Goal: Task Accomplishment & Management: Complete application form

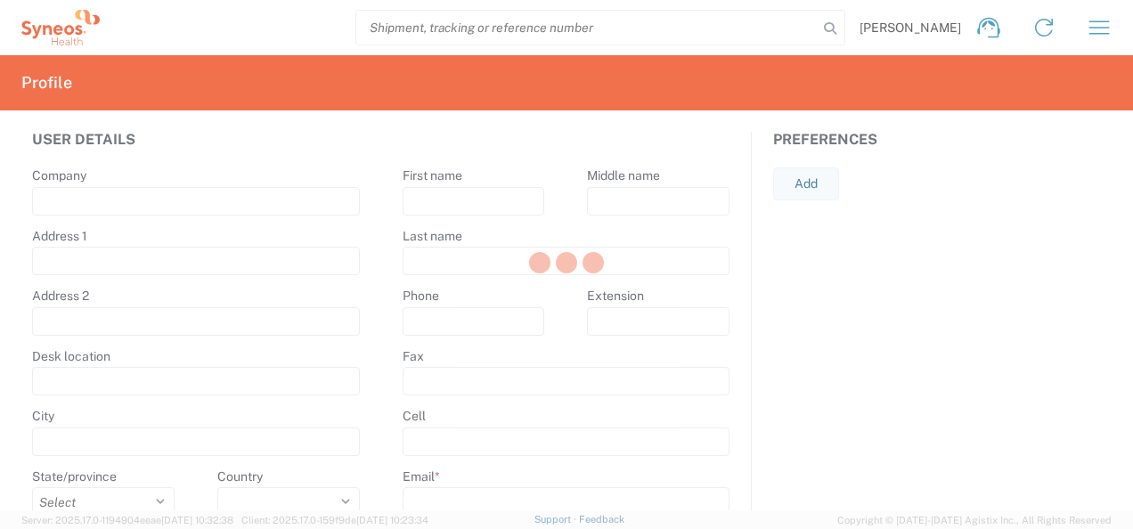
type input "Syneos Health"
type input "[STREET_ADDRESS]"
type input "5th floor, [GEOGRAPHIC_DATA]"
type input "Kyiv"
select select
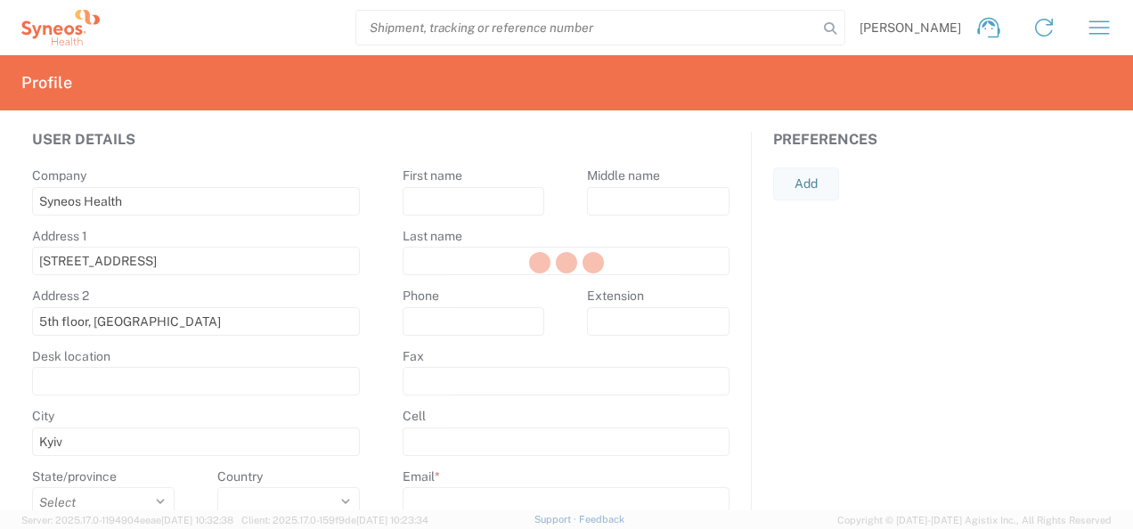
select select
type input "01032"
select select
type input "[PERSON_NAME]"
type input "Shumik"
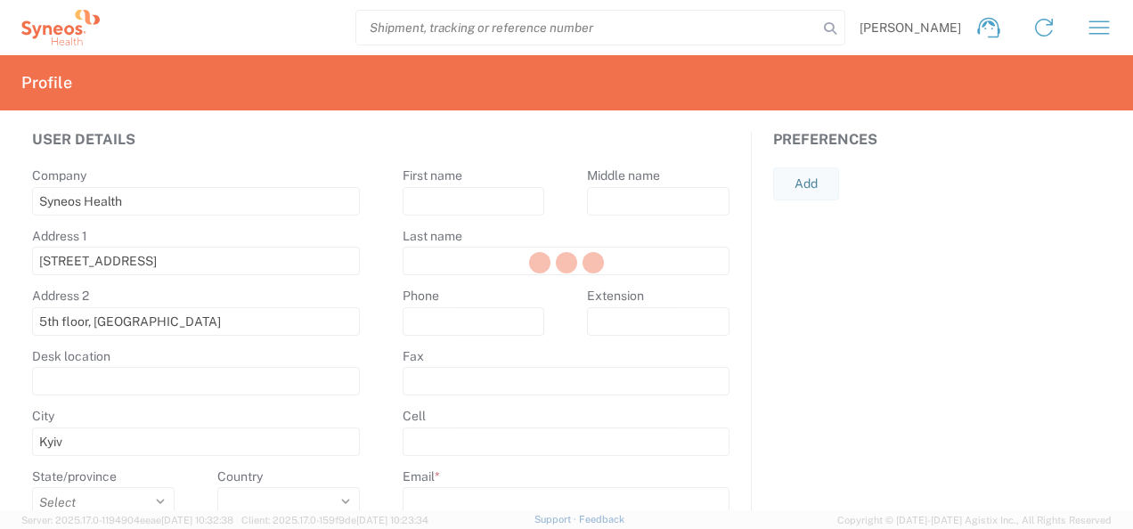
type input "[PHONE_NUMBER]"
type input "[PERSON_NAME][EMAIL_ADDRESS][DOMAIN_NAME]"
select select
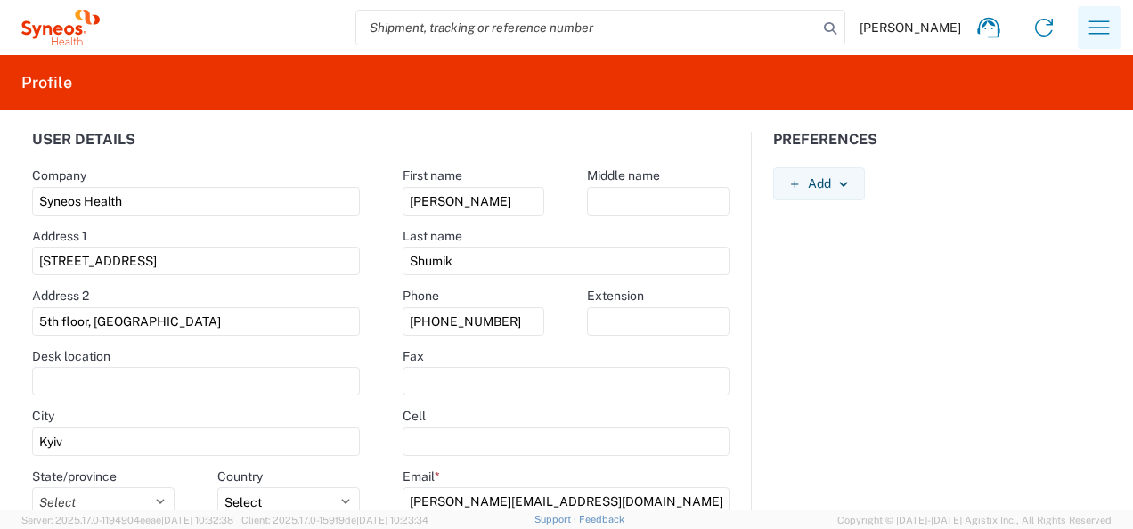
click at [1101, 28] on icon "button" at bounding box center [1099, 27] width 29 height 29
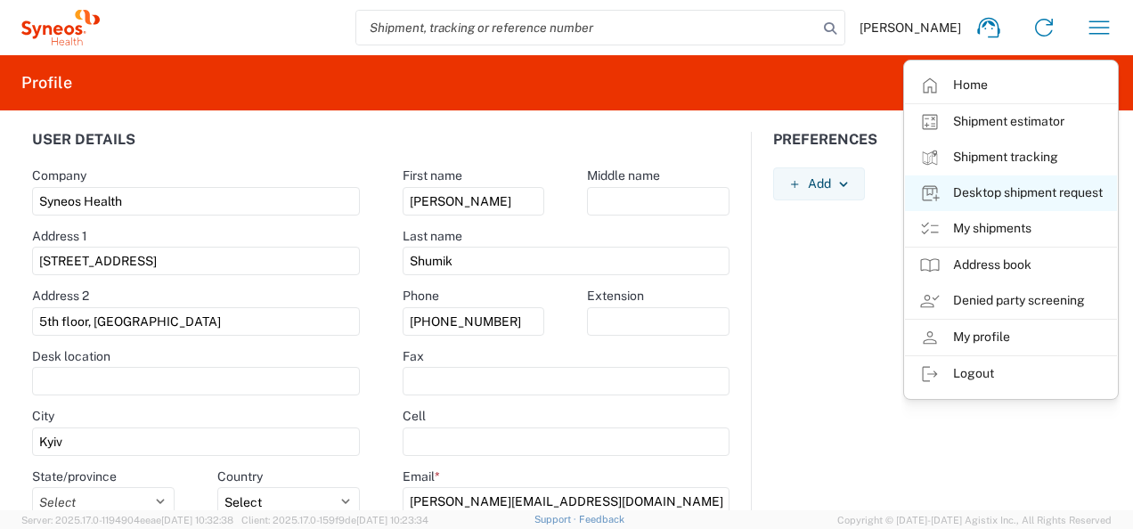
click at [1005, 191] on link "Desktop shipment request" at bounding box center [1011, 193] width 212 height 36
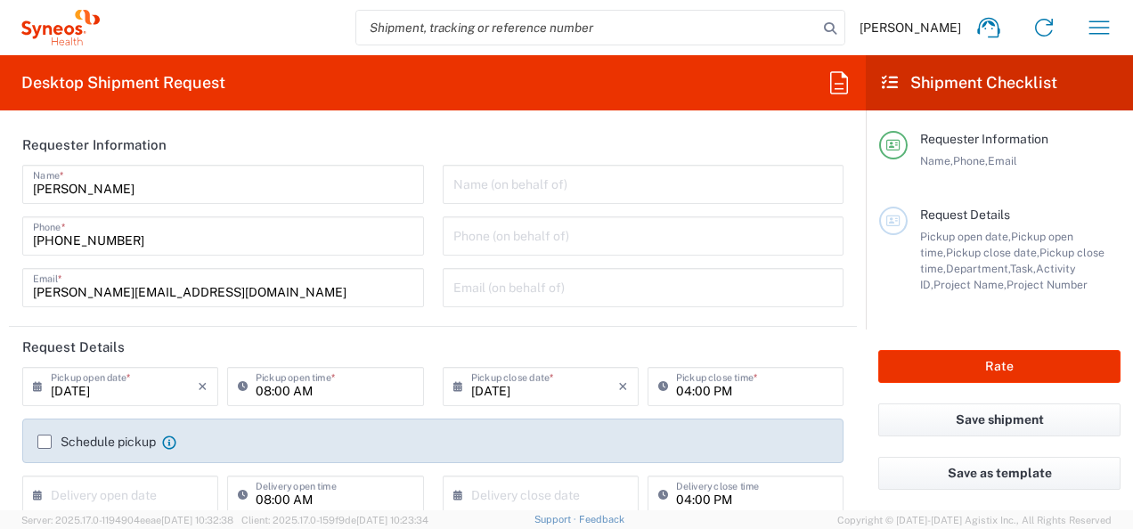
type input "3235"
type input "Syneos Health Ukraine, LLC"
click at [97, 389] on input "[DATE]" at bounding box center [124, 385] width 147 height 31
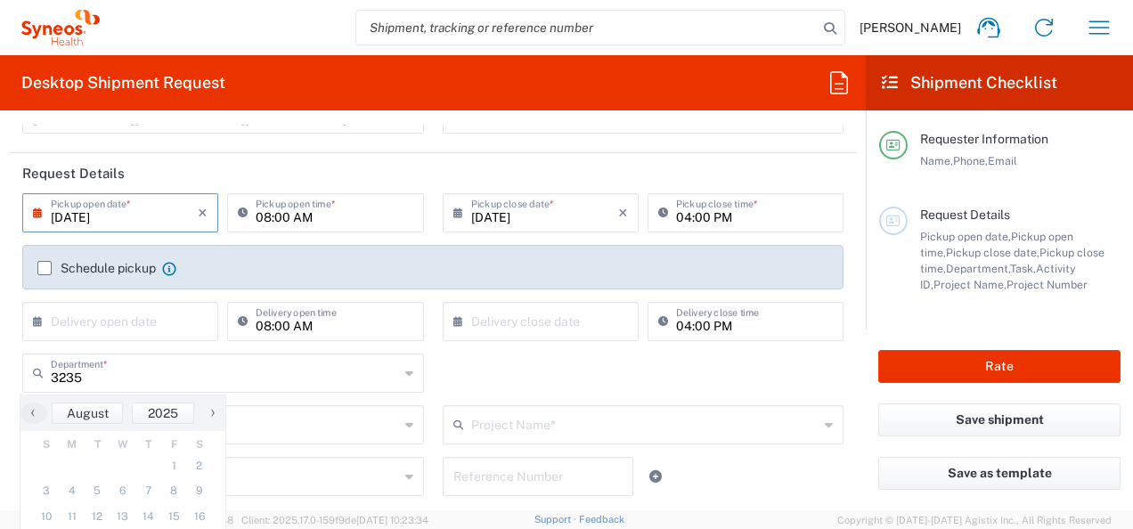
scroll to position [178, 0]
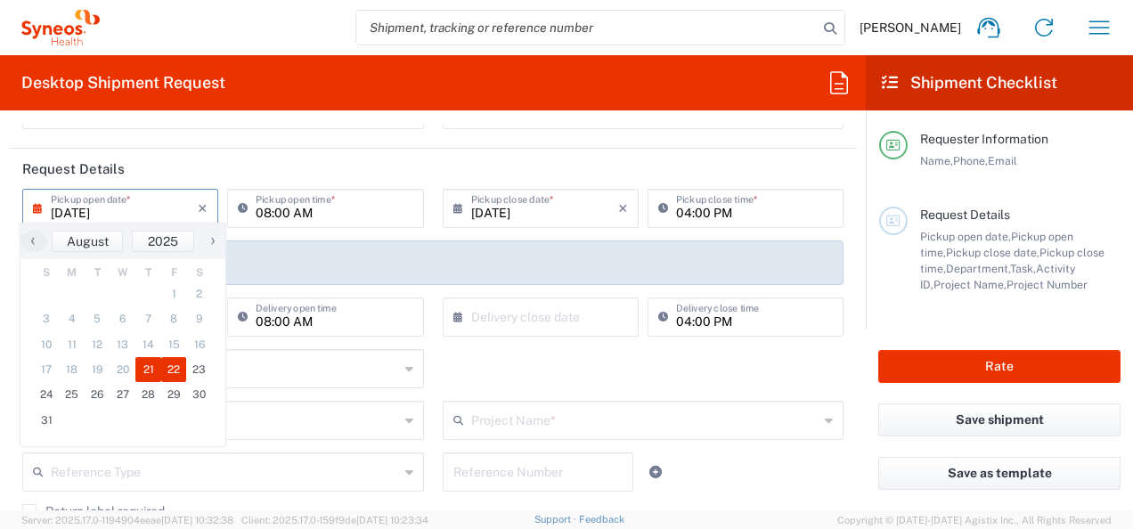
click at [172, 366] on span "22" at bounding box center [174, 369] width 26 height 25
type input "[DATE]"
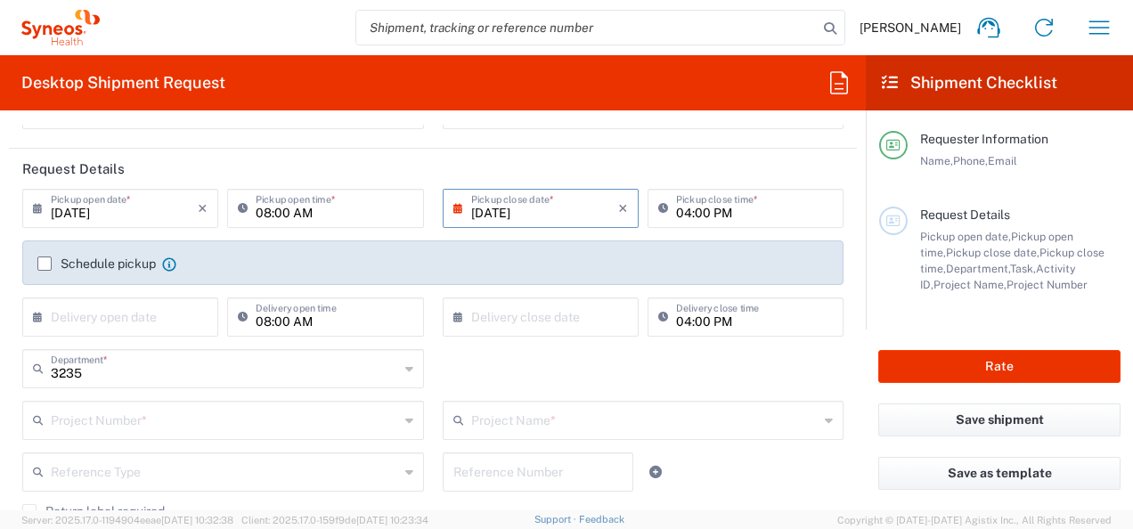
click at [46, 259] on label "Schedule pickup" at bounding box center [96, 264] width 118 height 14
click at [45, 264] on input "Schedule pickup" at bounding box center [45, 264] width 0 height 0
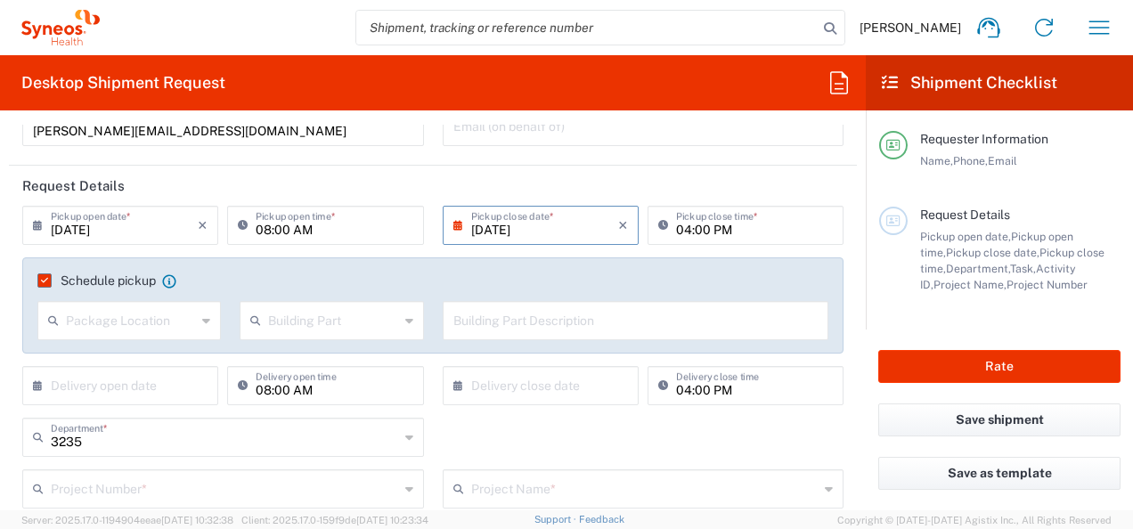
scroll to position [267, 0]
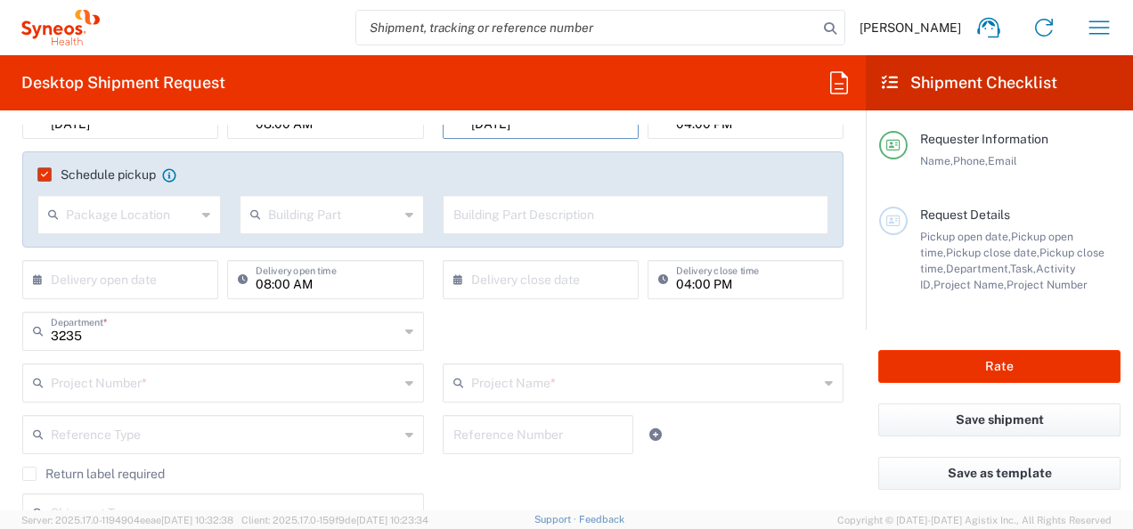
click at [139, 383] on input "text" at bounding box center [225, 381] width 348 height 31
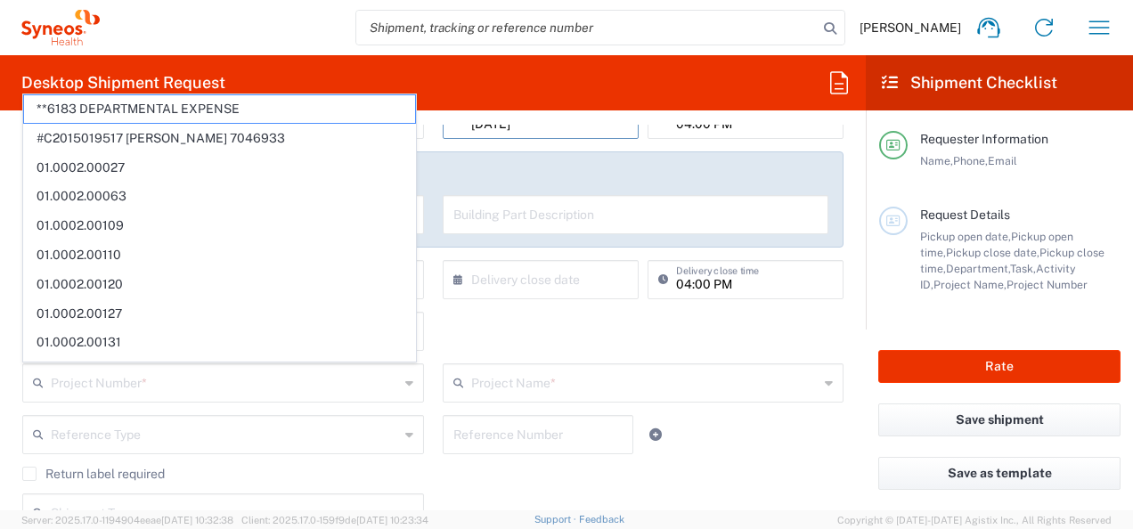
click at [282, 102] on span "**6183 DEPARTMENTAL EXPENSE" at bounding box center [219, 109] width 391 height 28
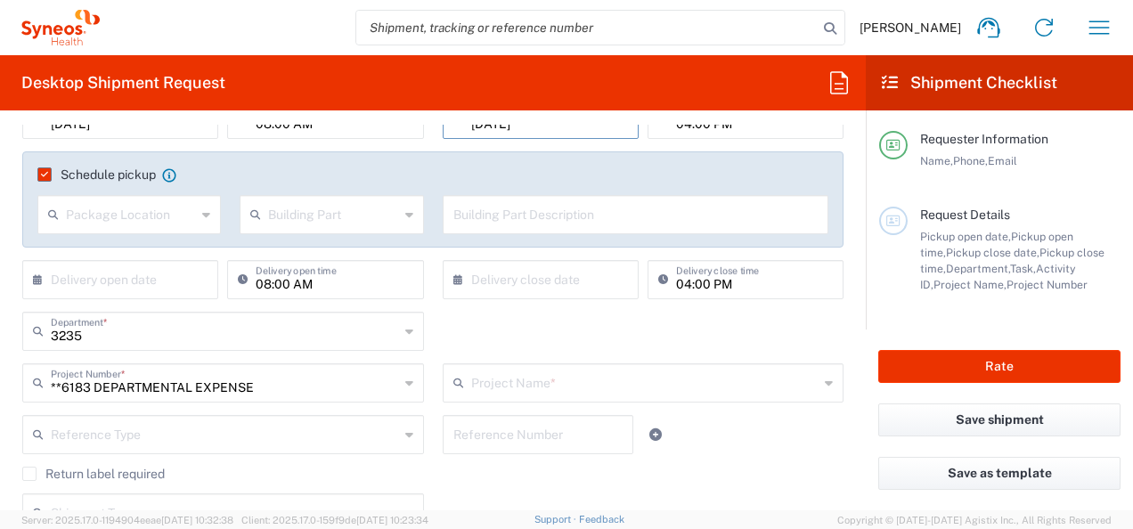
type input "**6183 DEPARTMENTAL EXPENSE"
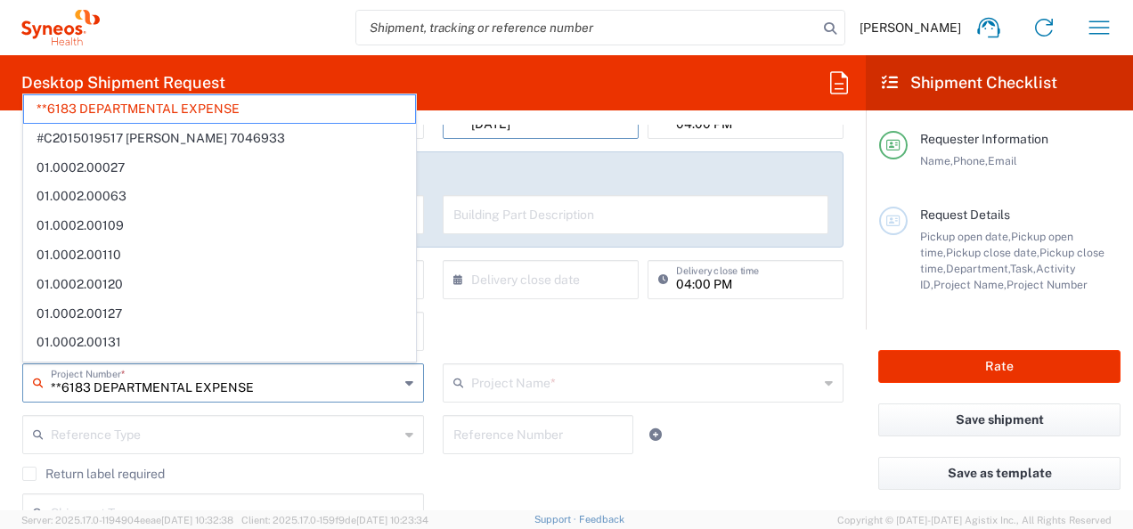
click at [277, 394] on input "**6183 DEPARTMENTAL EXPENSE" at bounding box center [225, 381] width 348 height 31
type input "6183"
type input "*"
paste input "7068659"
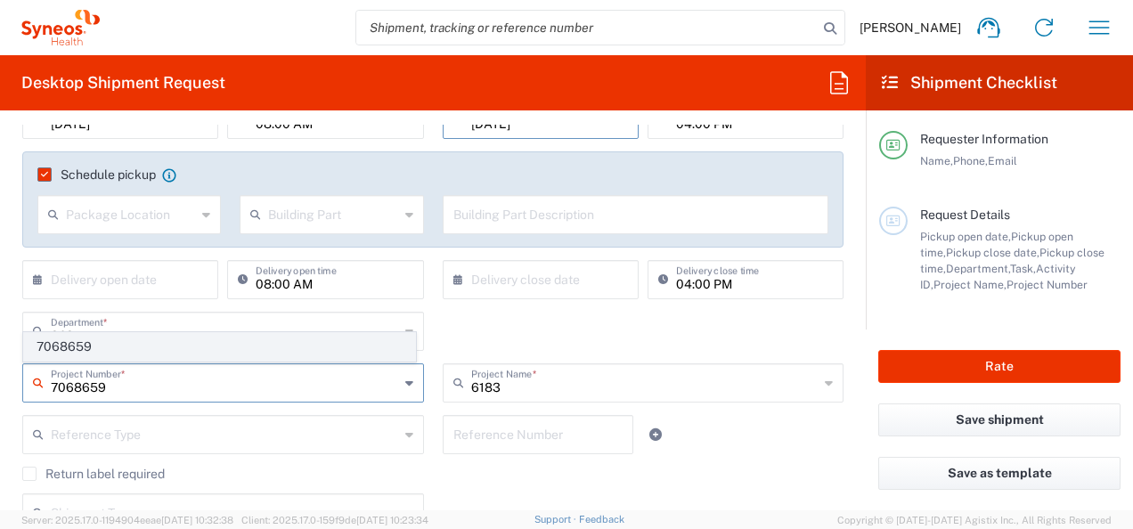
type input "7068659"
click at [53, 346] on span "7068659" at bounding box center [219, 347] width 391 height 28
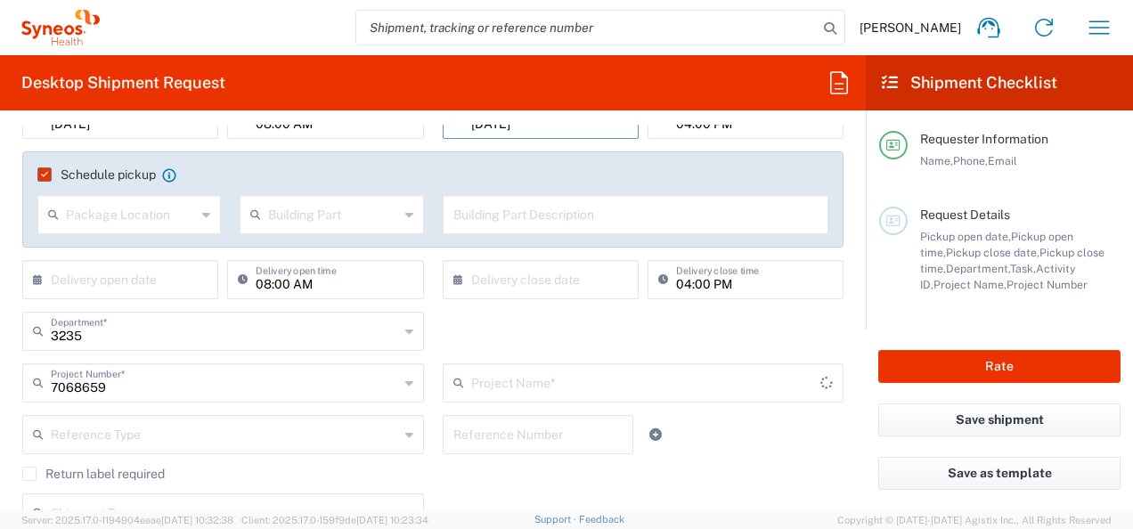
type input "Alvotech 7068659"
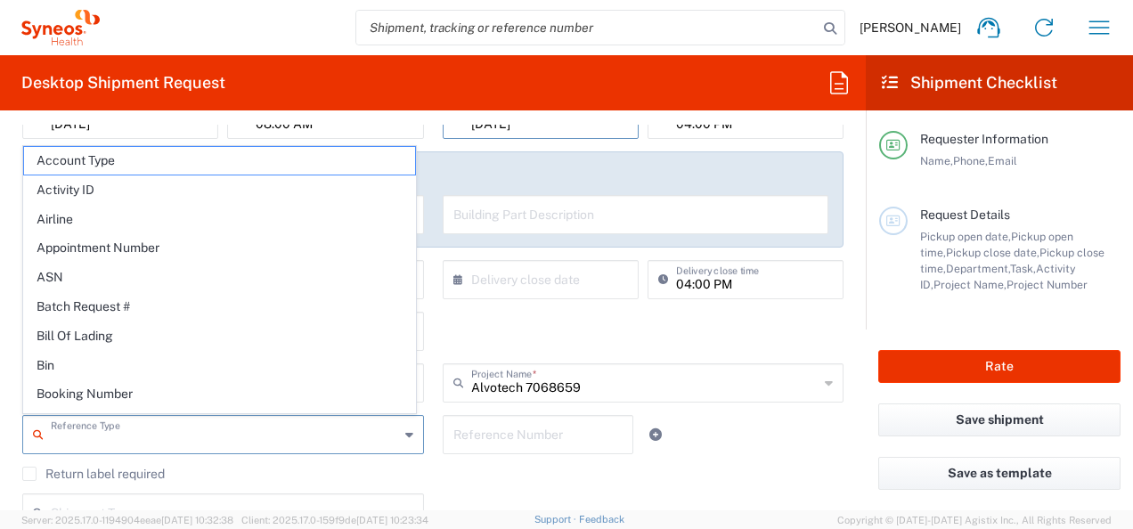
click at [80, 429] on input "text" at bounding box center [225, 433] width 348 height 31
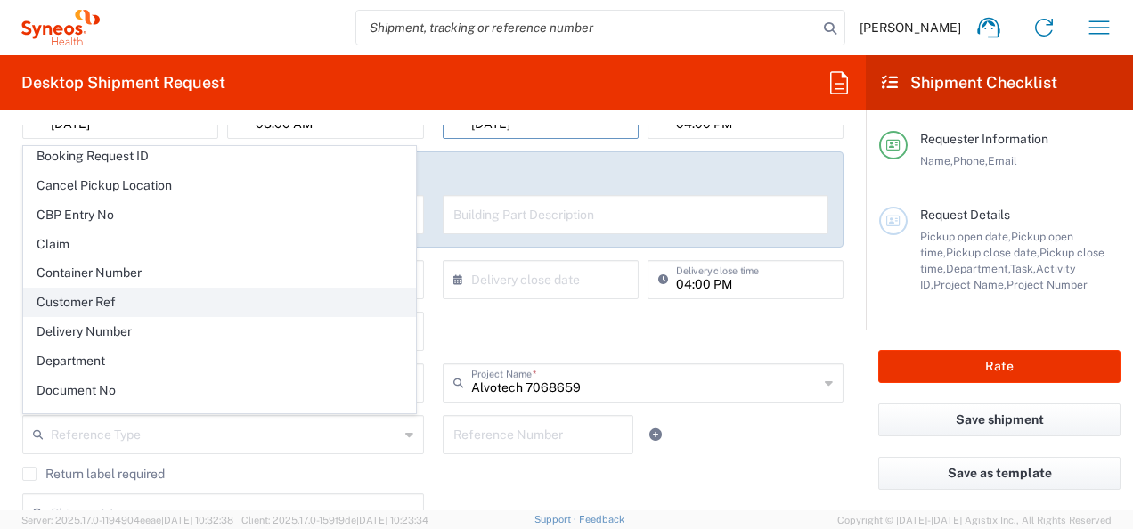
click at [79, 294] on span "Customer Ref" at bounding box center [219, 303] width 391 height 28
type input "Customer Ref"
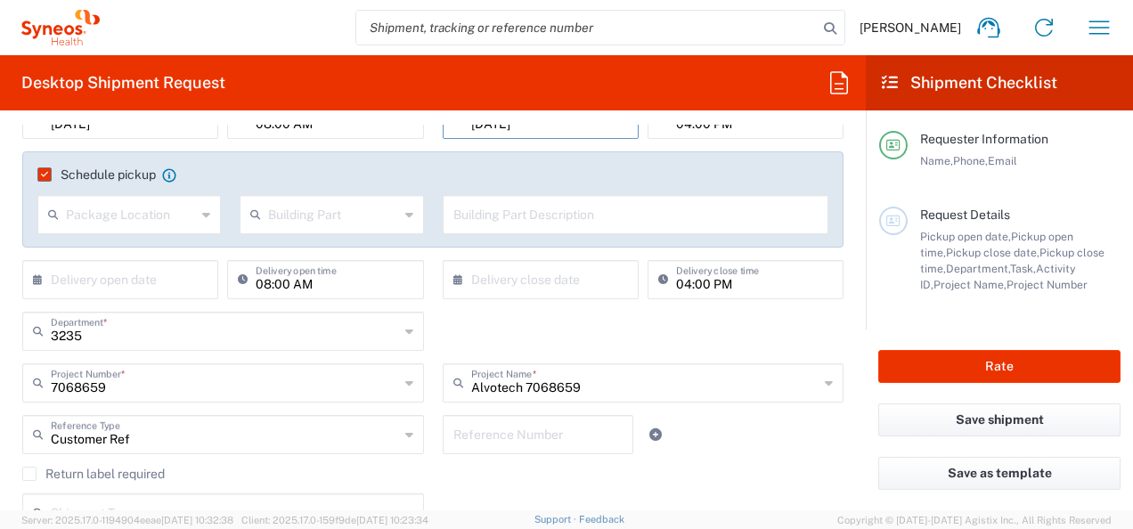
click at [469, 433] on input "text" at bounding box center [538, 433] width 170 height 31
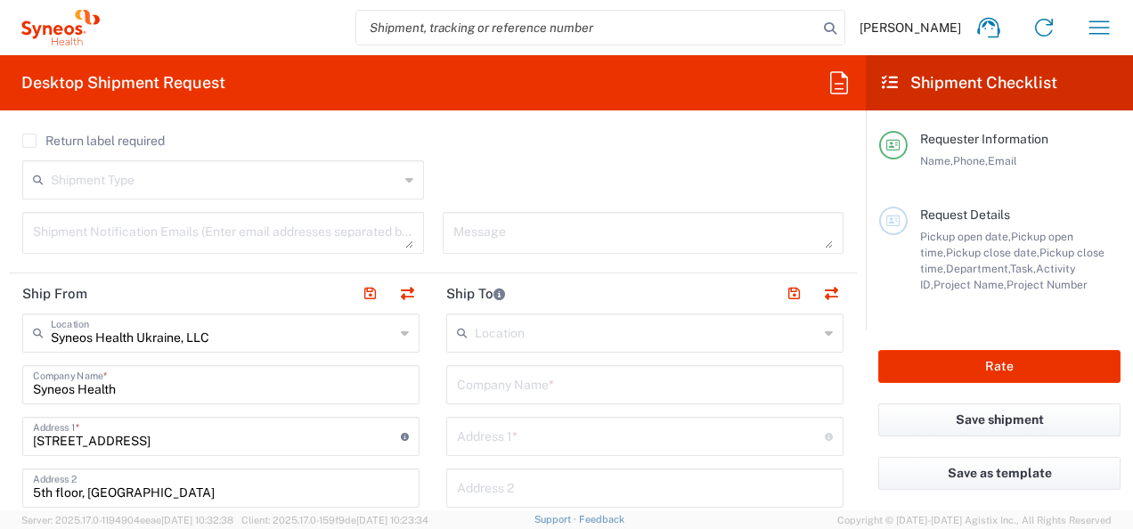
scroll to position [624, 0]
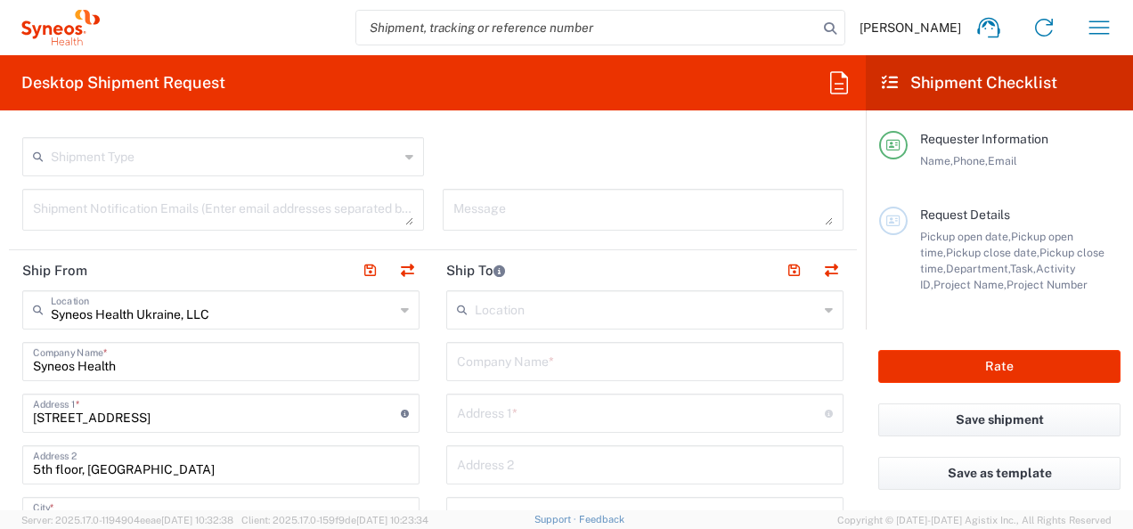
type input "7068659_8004"
click at [539, 357] on input "text" at bounding box center [645, 360] width 376 height 31
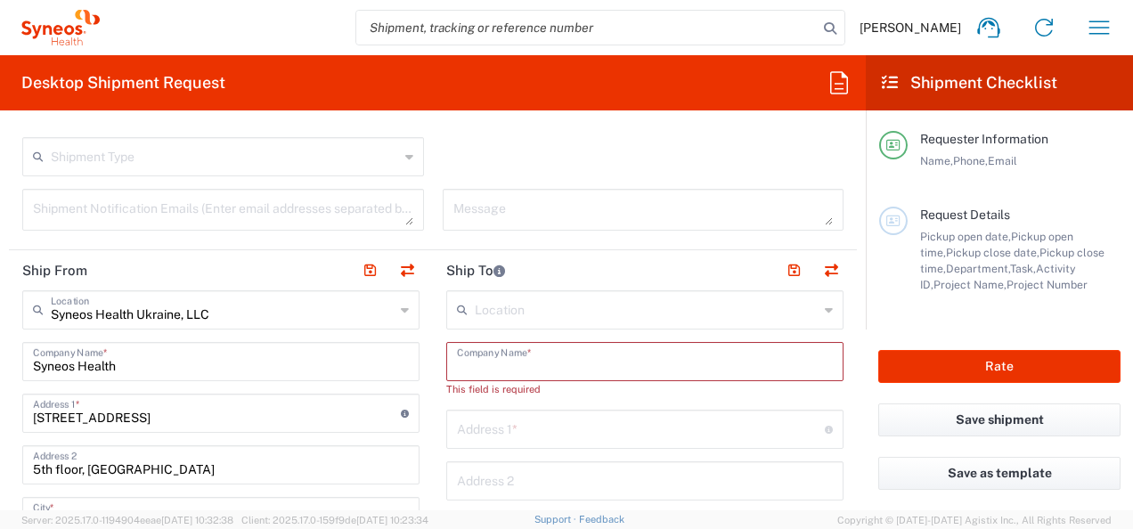
click at [503, 359] on input "text" at bounding box center [645, 360] width 376 height 31
paste input "Central policlinic of Ministry of Internal Affairs of [GEOGRAPHIC_DATA]"
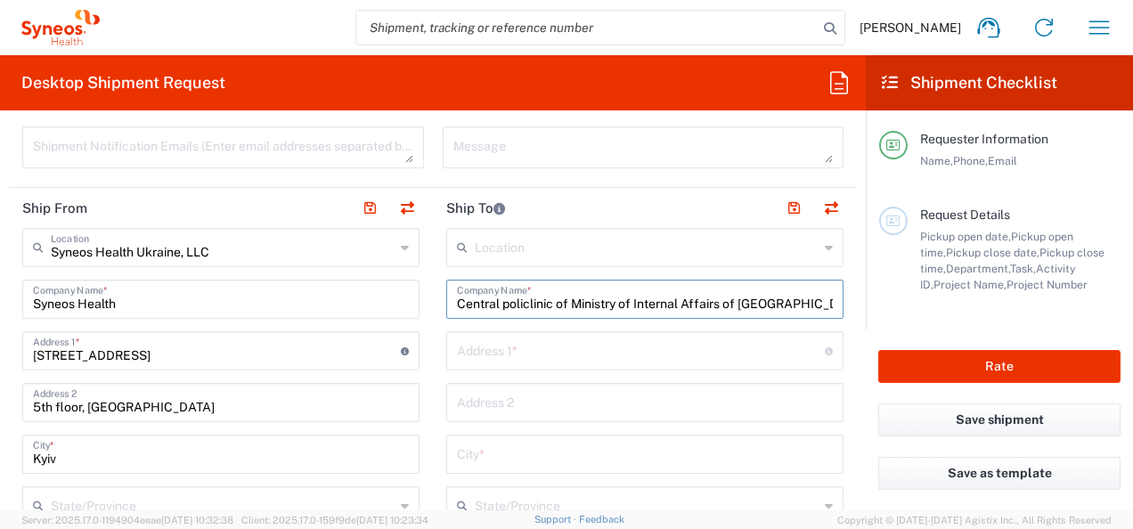
scroll to position [713, 0]
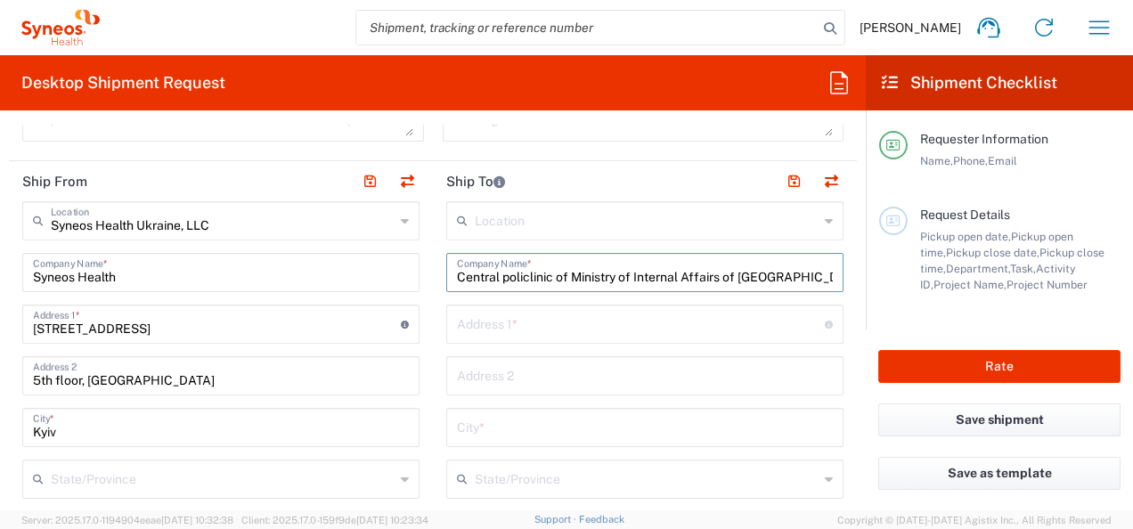
type input "Central policlinic of Ministry of Internal Affairs of [GEOGRAPHIC_DATA]"
click at [579, 324] on input "text" at bounding box center [641, 322] width 368 height 31
paste input "12, Pylypa Orlyka"
type input "12, Pylypa Orlyka"
click at [503, 428] on input "text" at bounding box center [645, 426] width 376 height 31
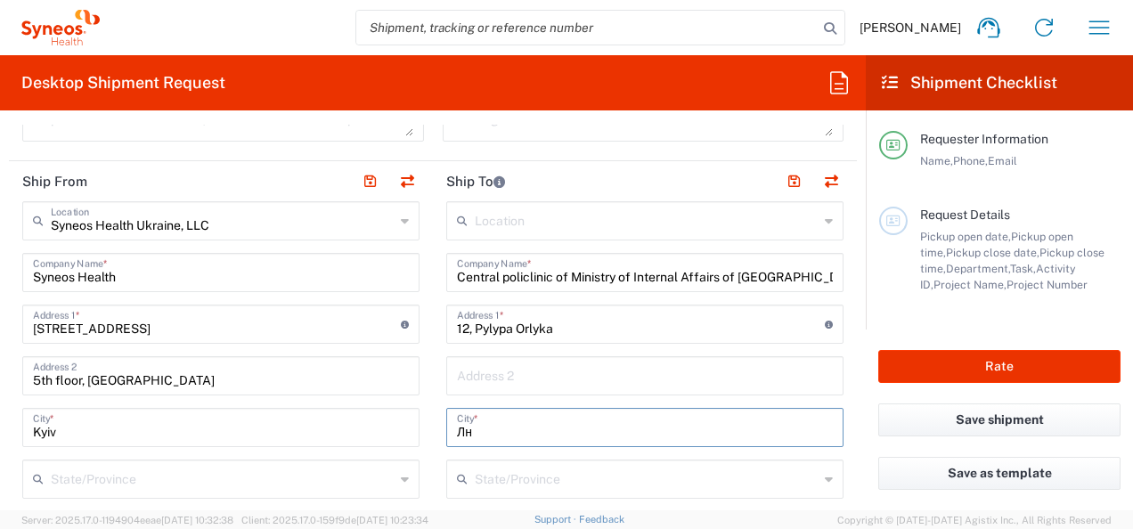
type input "[PERSON_NAME]"
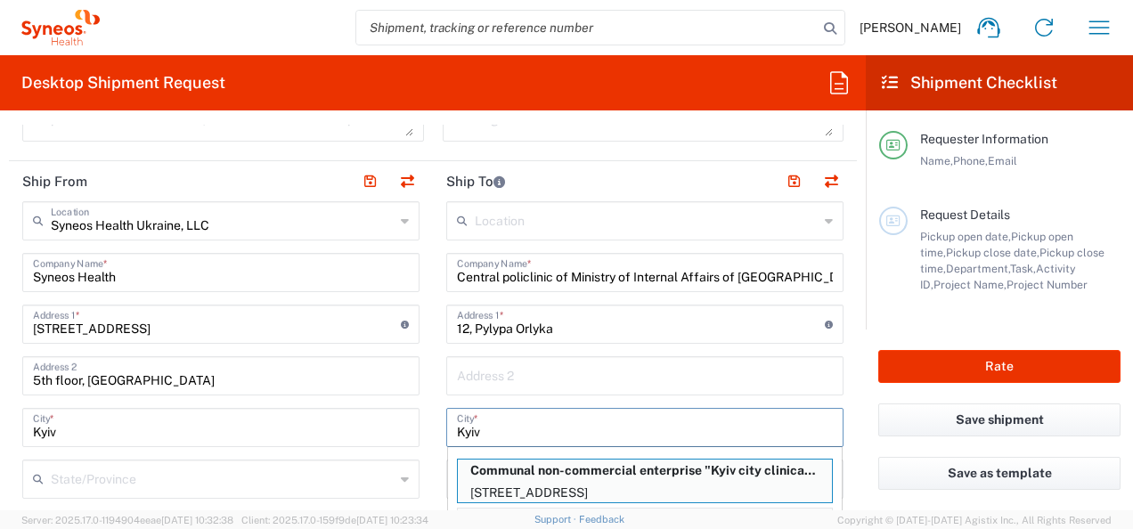
click at [508, 428] on input "Kyiv" at bounding box center [645, 426] width 376 height 31
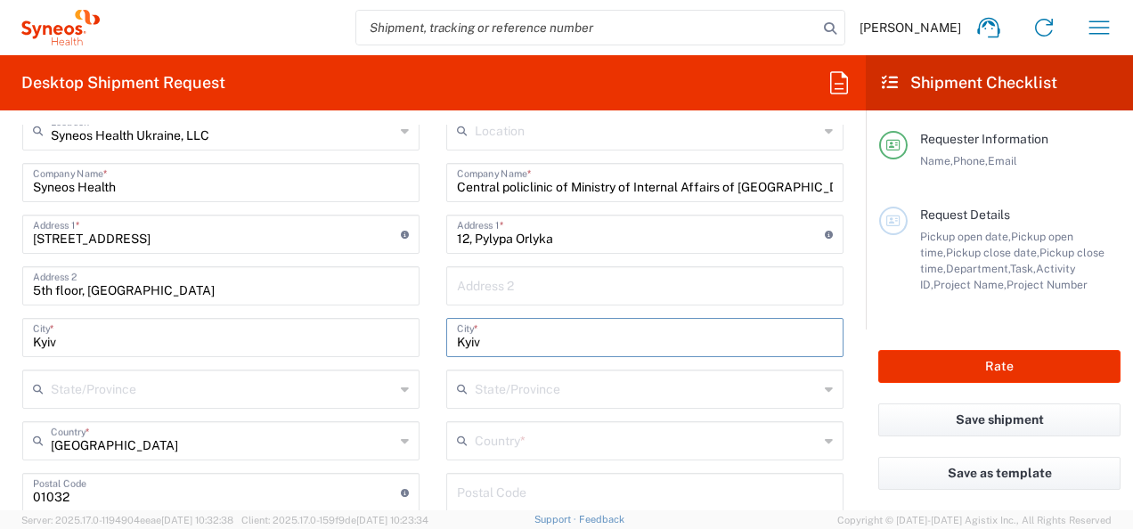
scroll to position [891, 0]
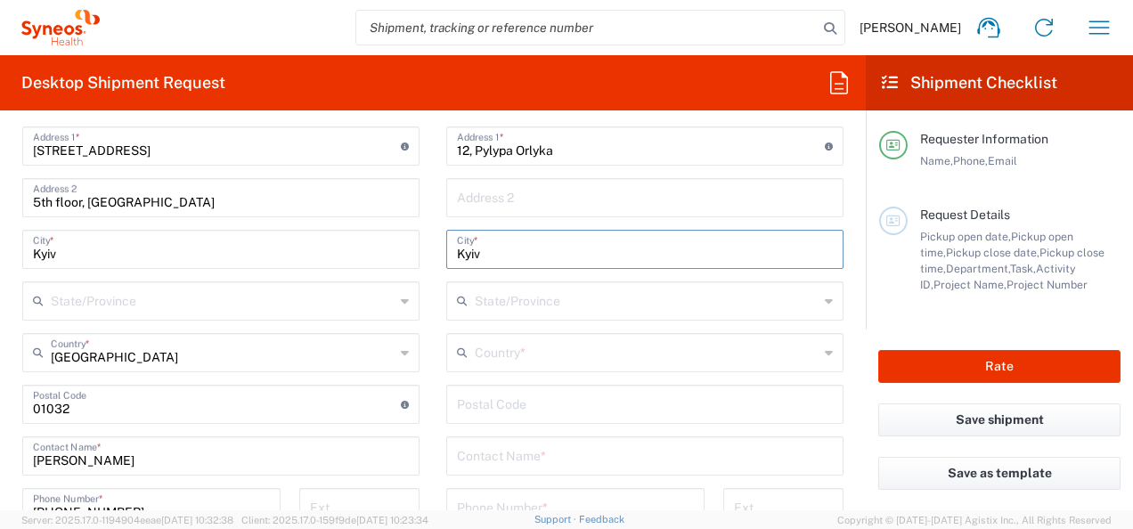
type input "Kyiv"
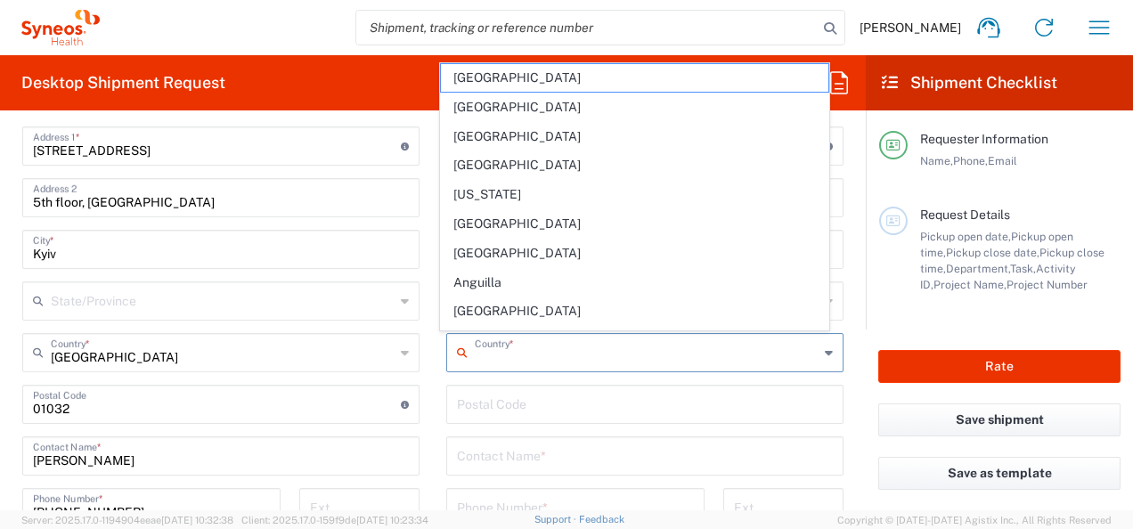
click at [475, 354] on input "text" at bounding box center [647, 351] width 344 height 31
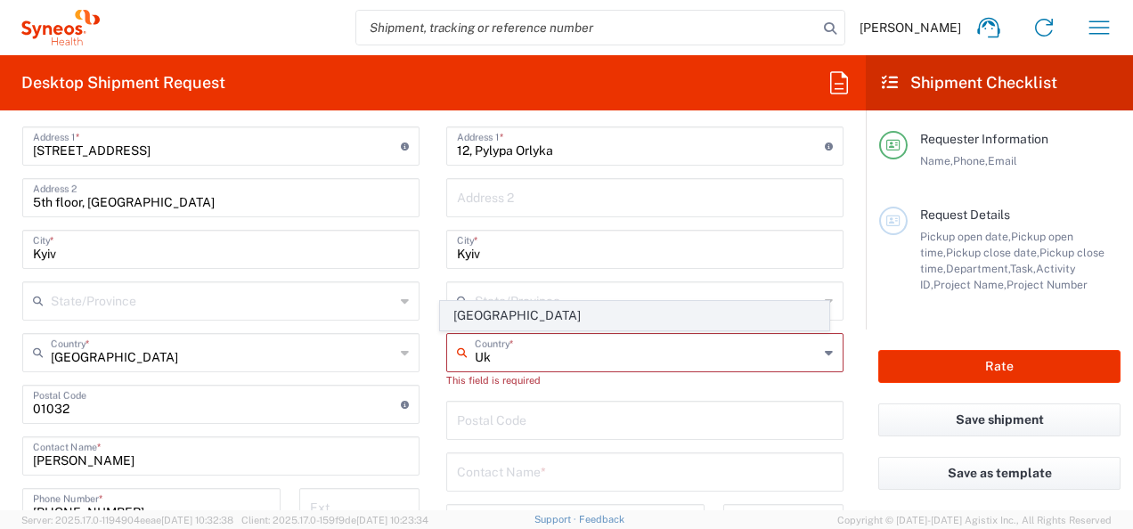
click at [488, 315] on span "[GEOGRAPHIC_DATA]" at bounding box center [634, 316] width 387 height 28
type input "[GEOGRAPHIC_DATA]"
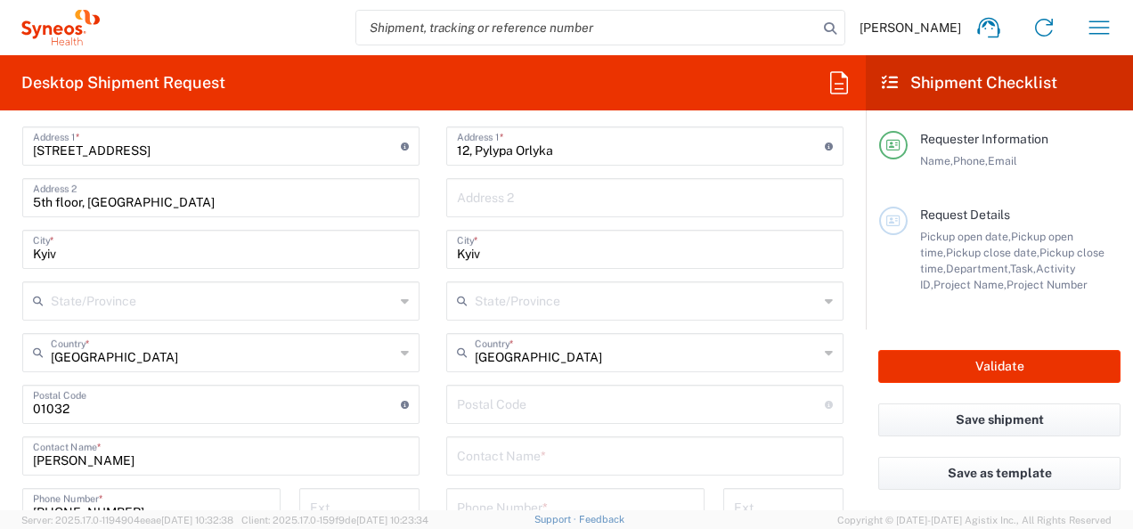
click at [474, 405] on input "undefined" at bounding box center [641, 402] width 368 height 31
type input "01024"
click at [480, 456] on input "text" at bounding box center [645, 454] width 376 height 31
type input "[PERSON_NAME]"
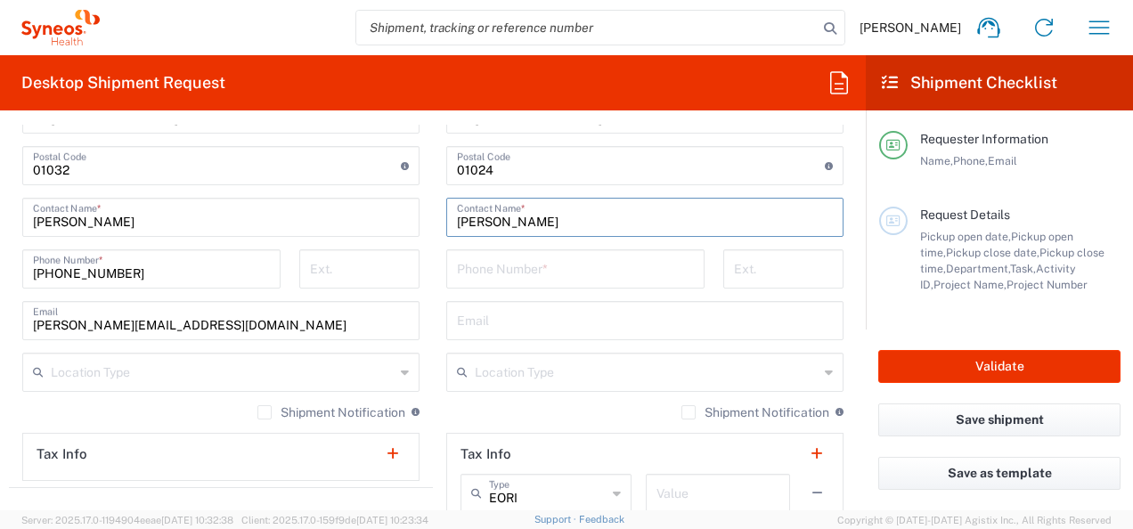
scroll to position [1158, 0]
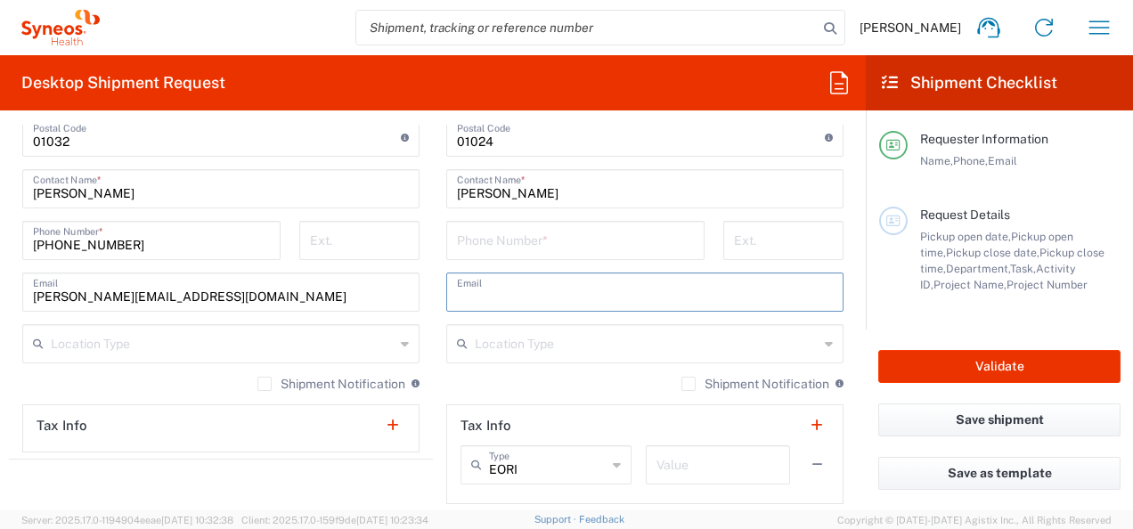
click at [477, 285] on input "text" at bounding box center [645, 290] width 376 height 31
paste input "[PERSON_NAME][EMAIL_ADDRESS][DOMAIN_NAME]"
type input "[PERSON_NAME][EMAIL_ADDRESS][DOMAIN_NAME]"
click at [474, 185] on input "[PERSON_NAME]" at bounding box center [645, 187] width 376 height 31
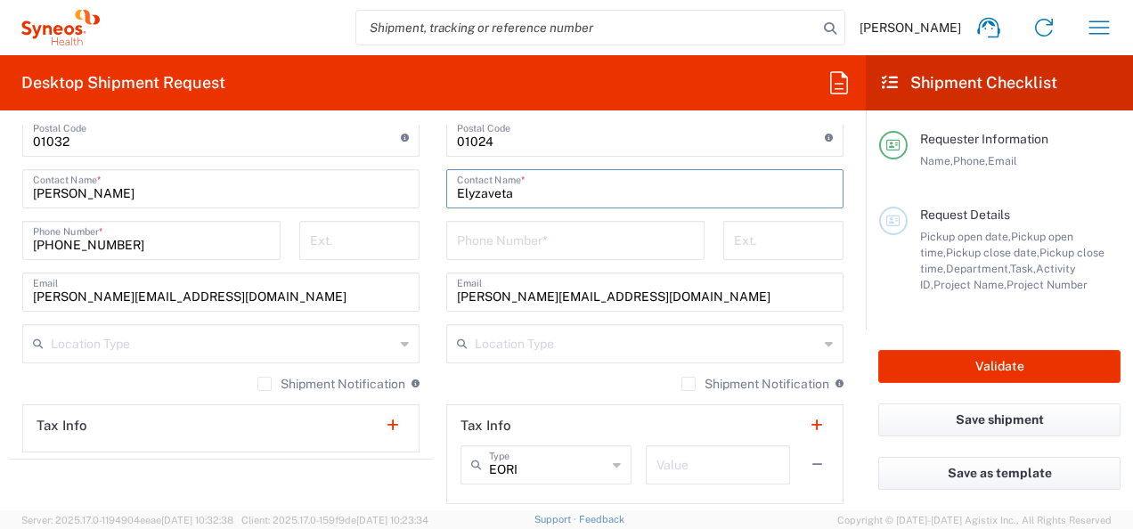
click at [510, 194] on input "Elyzaveta" at bounding box center [645, 187] width 376 height 31
click at [558, 192] on input "Elyzaveta Gal" at bounding box center [645, 187] width 376 height 31
type input "[PERSON_NAME]"
click at [481, 348] on input "text" at bounding box center [647, 342] width 344 height 31
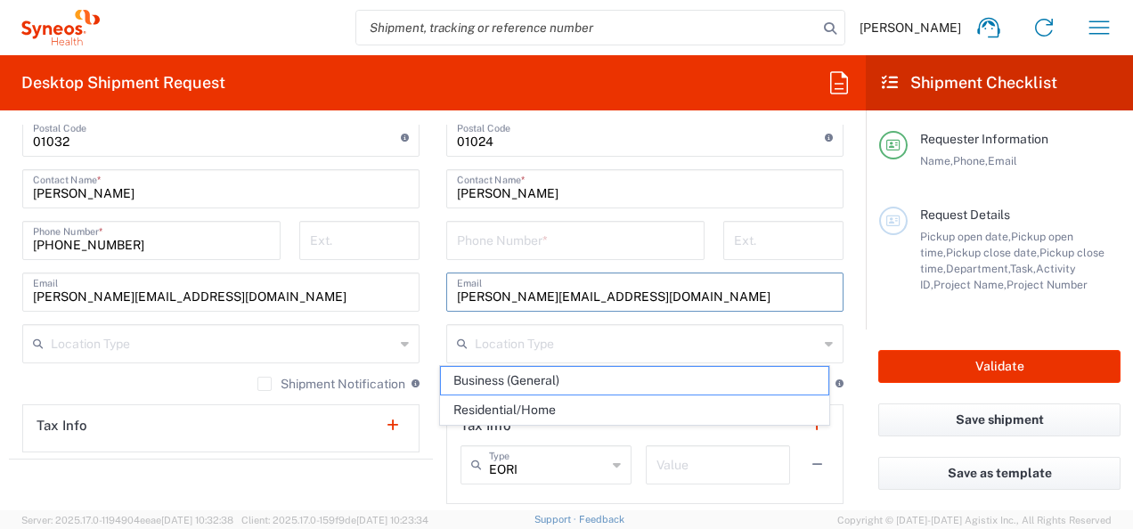
click at [640, 291] on input "[PERSON_NAME][EMAIL_ADDRESS][DOMAIN_NAME]" at bounding box center [645, 290] width 376 height 31
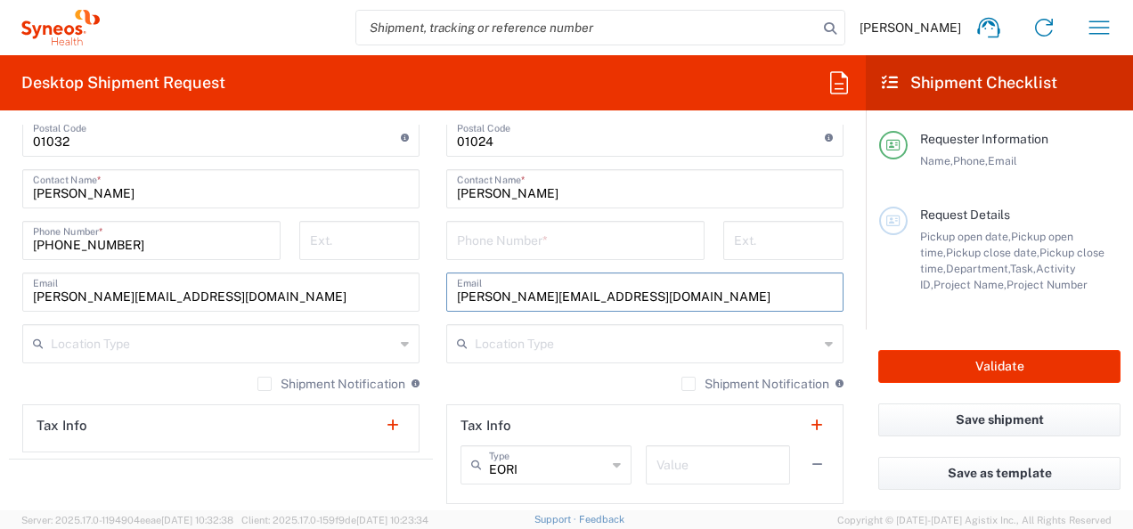
click at [493, 242] on input "tel" at bounding box center [575, 239] width 237 height 31
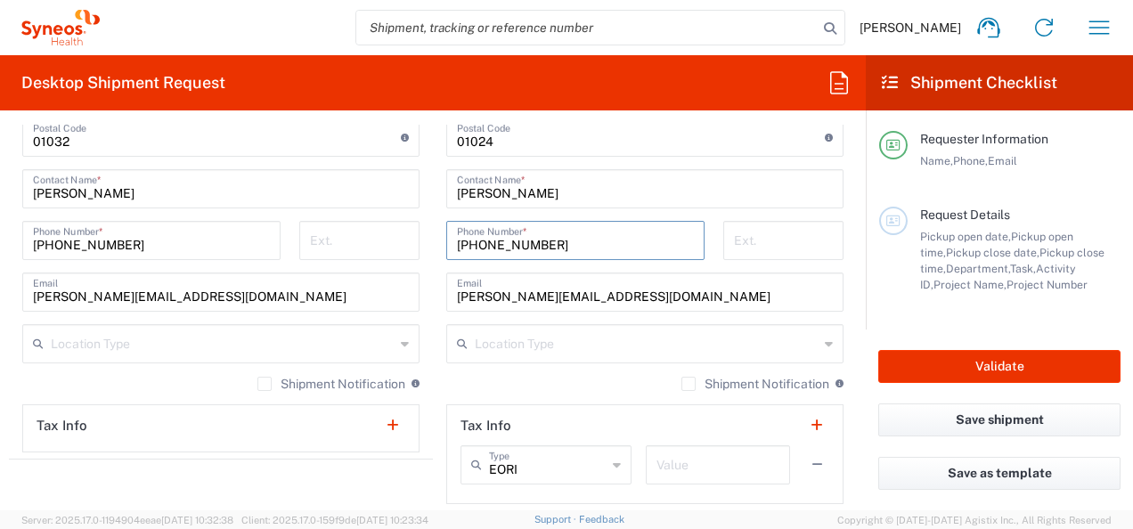
click at [466, 246] on input "[PHONE_NUMBER]" at bounding box center [575, 239] width 237 height 31
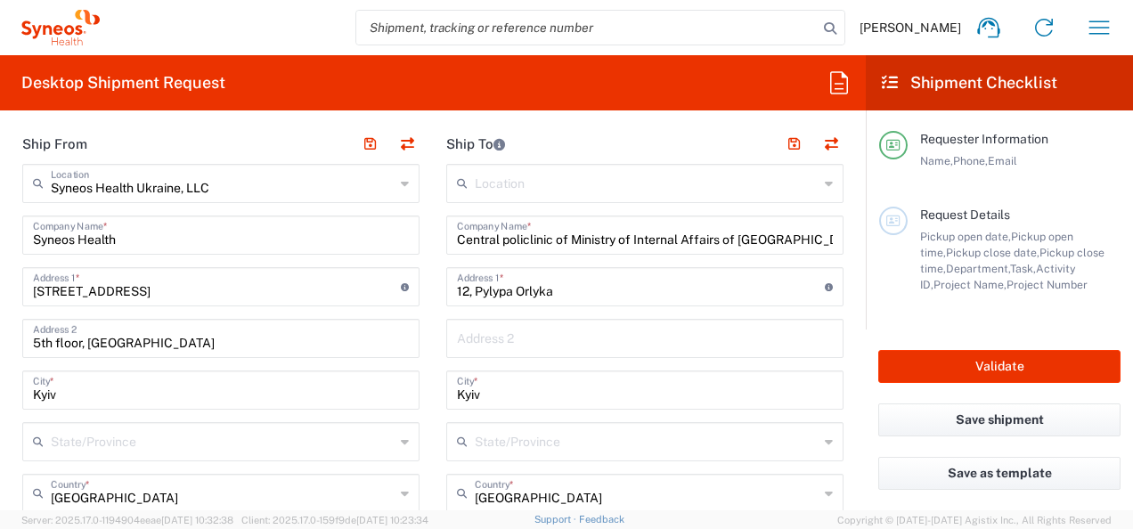
scroll to position [713, 0]
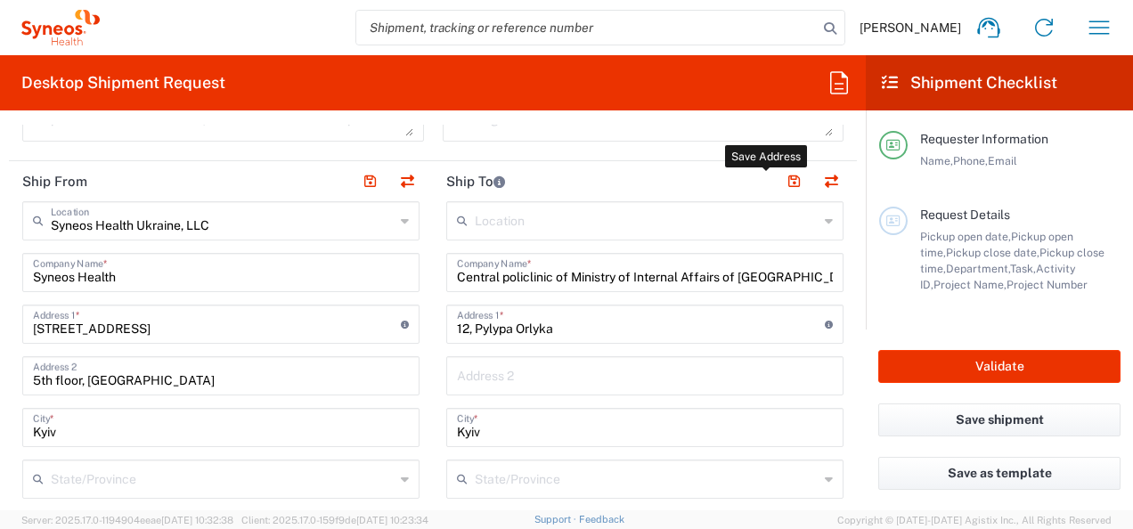
type input "[PHONE_NUMBER]"
click at [781, 177] on button "button" at bounding box center [793, 181] width 25 height 25
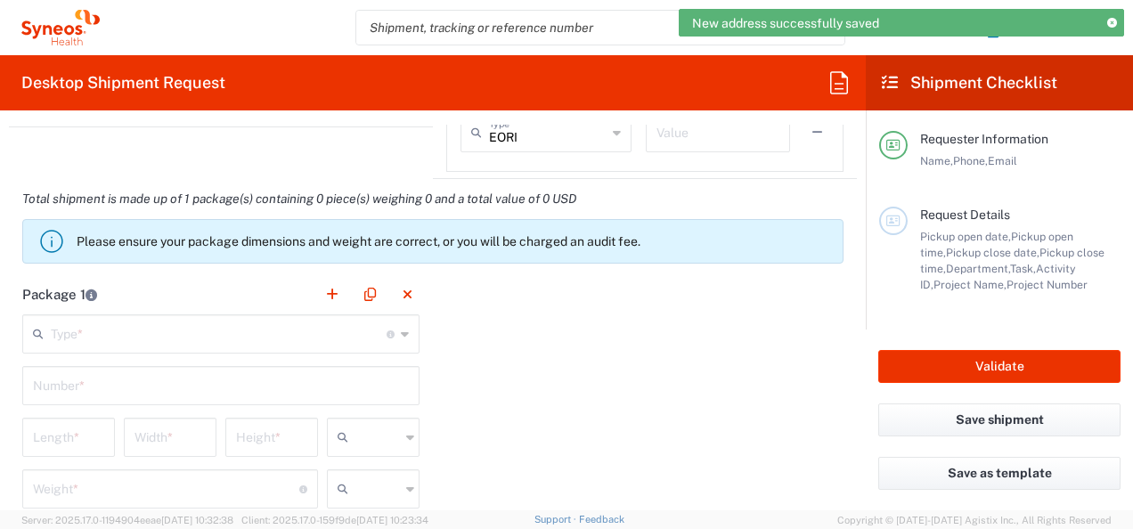
scroll to position [1514, 0]
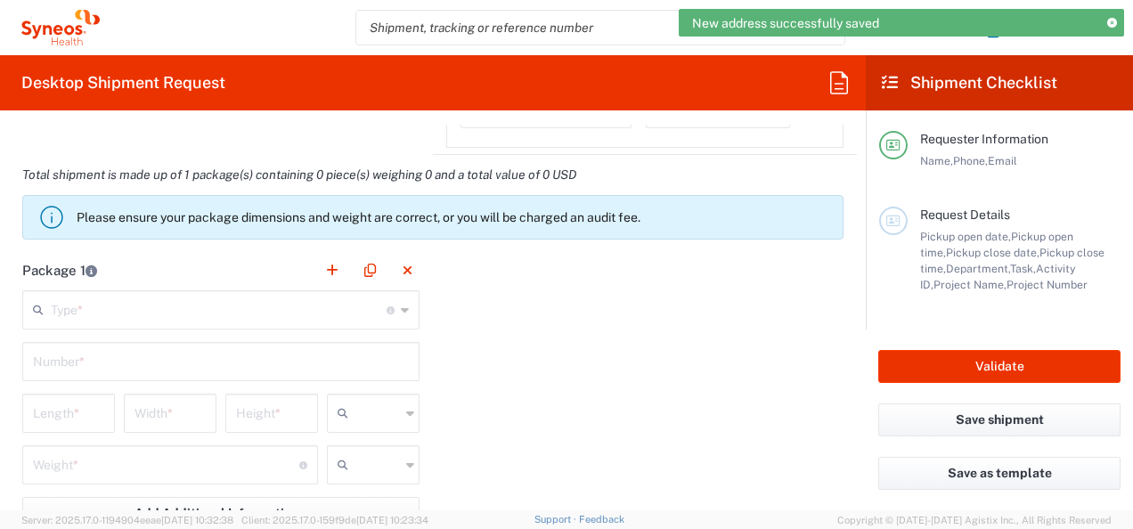
click at [265, 305] on input "text" at bounding box center [219, 308] width 336 height 31
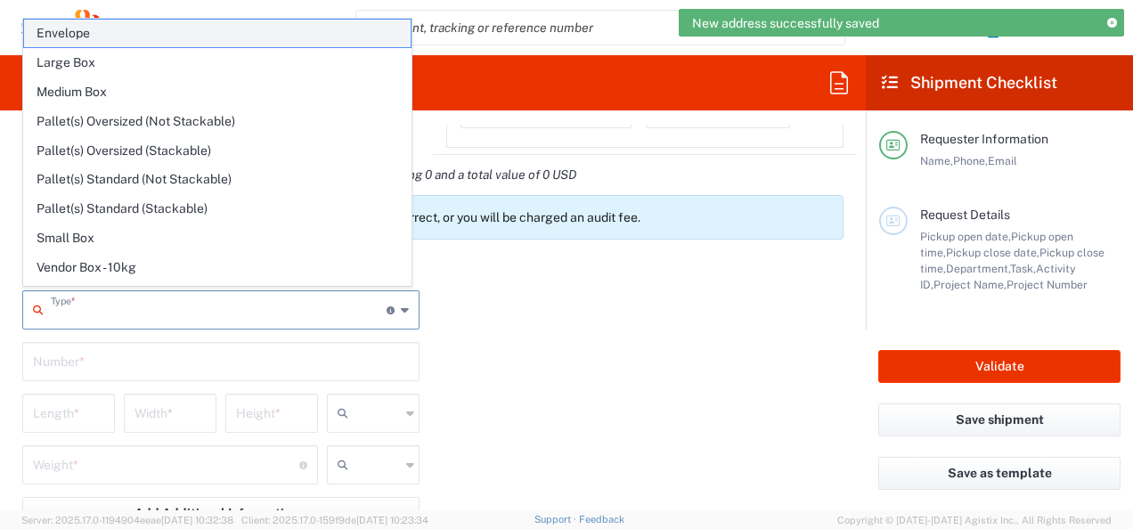
click at [80, 36] on span "Envelope" at bounding box center [217, 34] width 387 height 28
type input "Envelope"
type input "1"
type input "9.5"
type input "12.5"
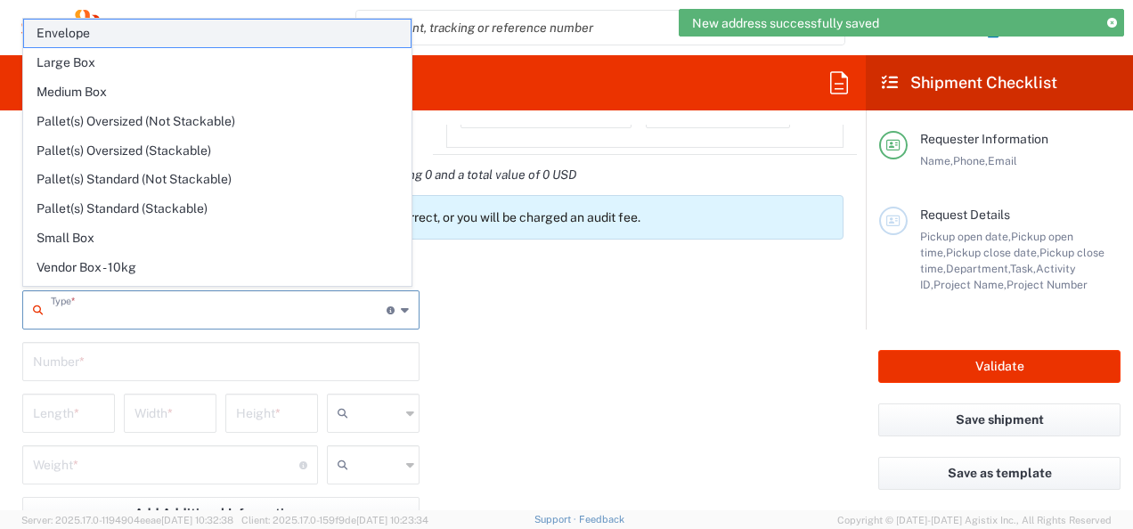
type input "0.25"
type input "in"
type input "0.45"
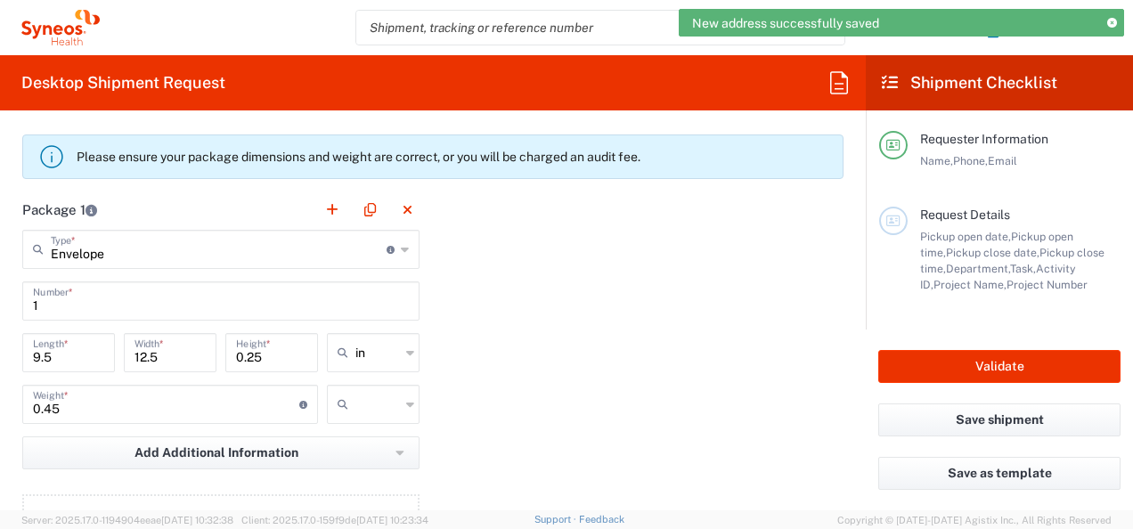
scroll to position [1603, 0]
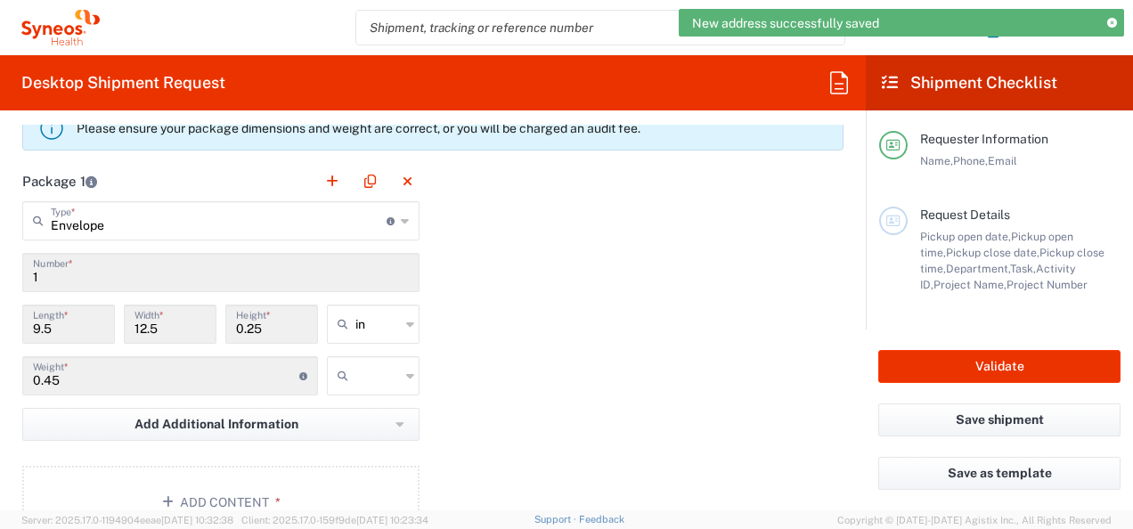
click at [406, 319] on icon at bounding box center [410, 324] width 8 height 29
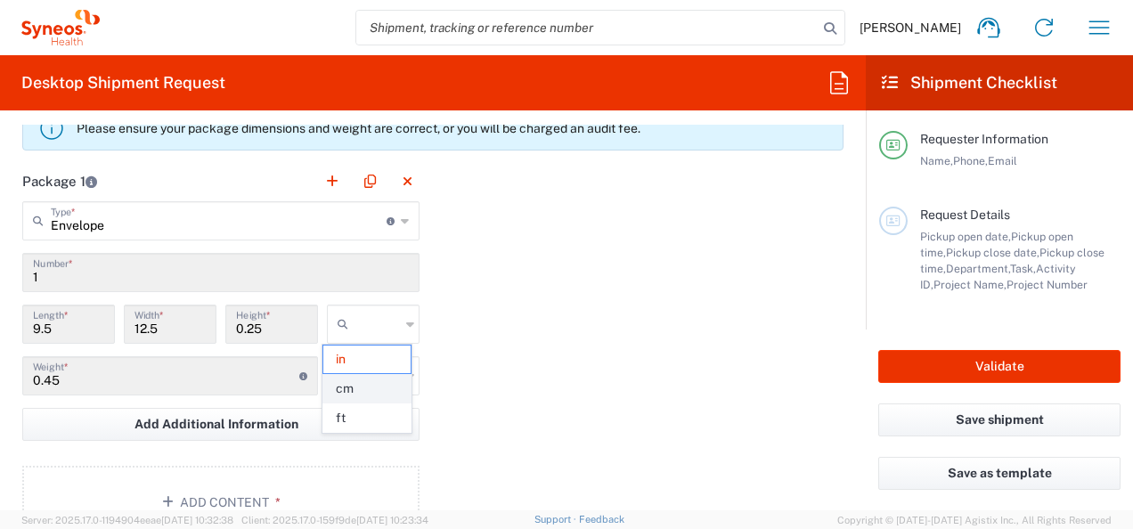
click at [363, 388] on span "cm" at bounding box center [366, 389] width 87 height 28
type input "24.13"
type input "31.75"
type input "0.64"
type input "cm"
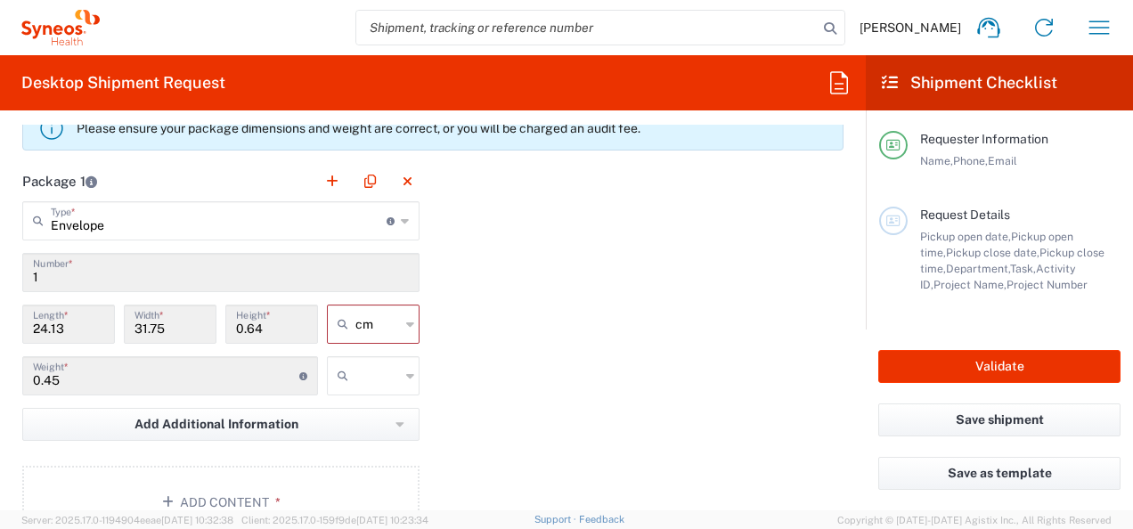
click at [406, 373] on icon at bounding box center [410, 376] width 8 height 29
click at [379, 412] on span "kgs" at bounding box center [366, 411] width 87 height 28
type input "kgs"
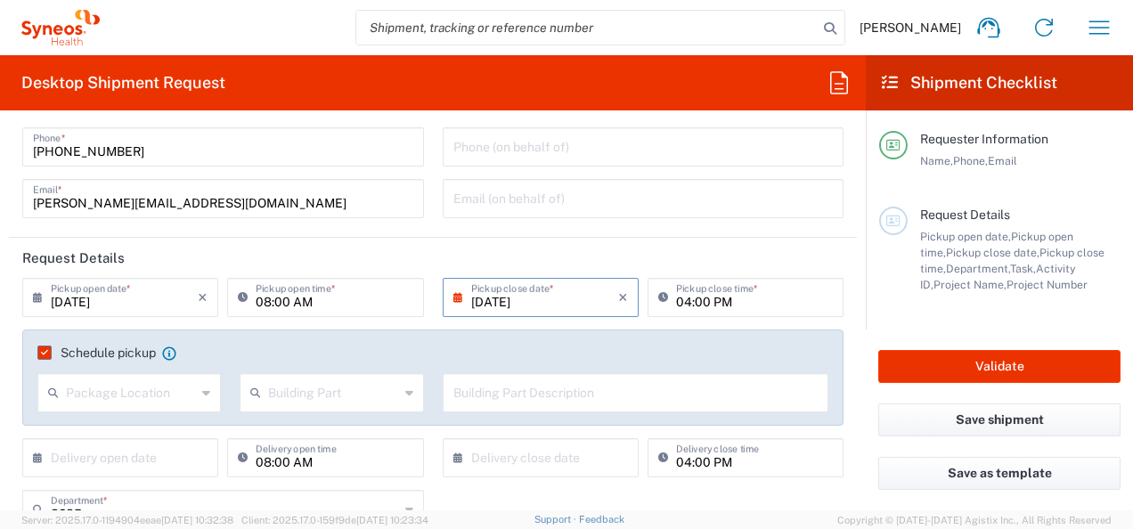
scroll to position [178, 0]
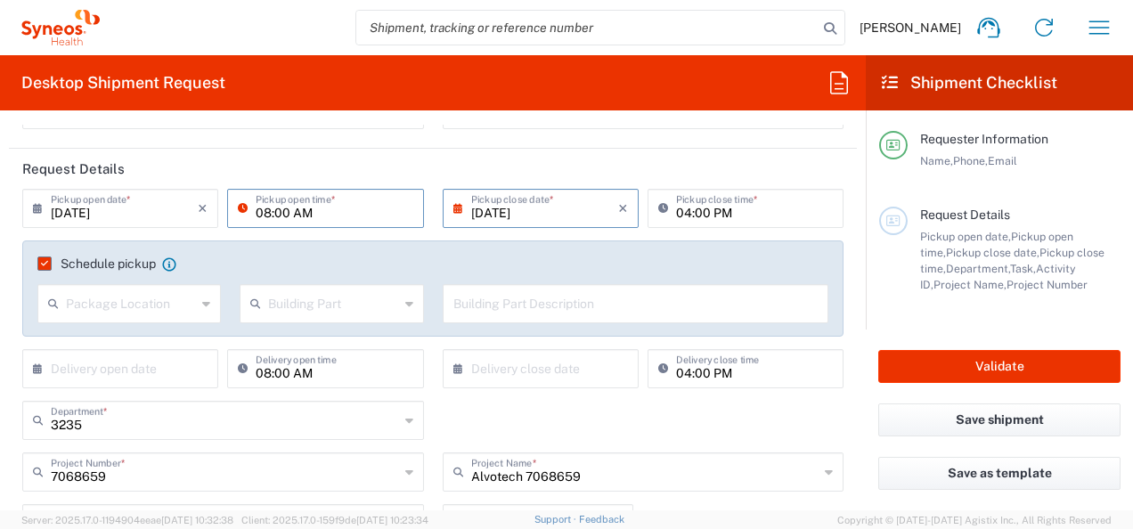
click at [281, 208] on input "08:00 AM" at bounding box center [334, 207] width 157 height 31
type input "11:00 AM"
click at [368, 164] on header "Request Details" at bounding box center [433, 169] width 848 height 40
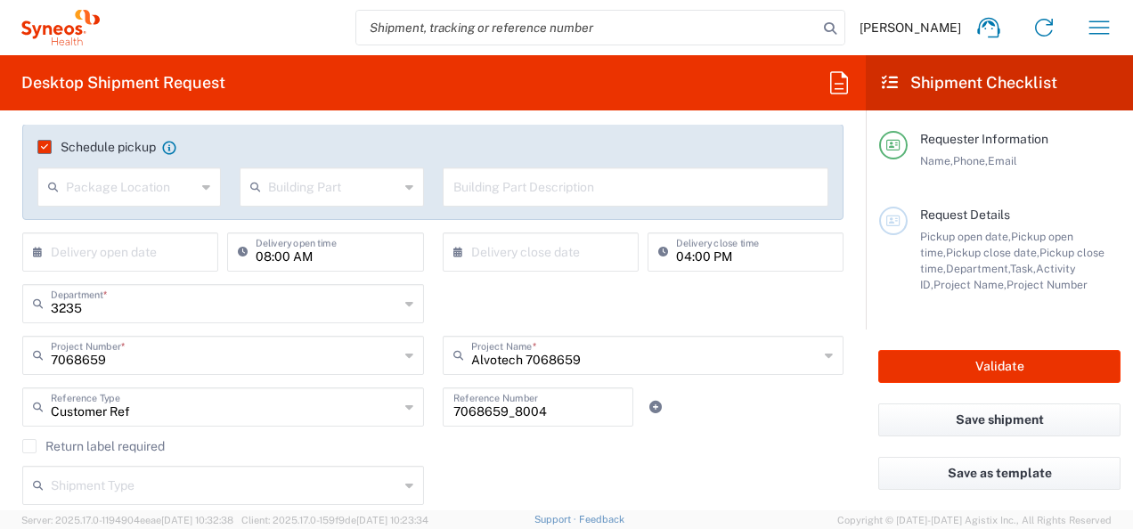
scroll to position [267, 0]
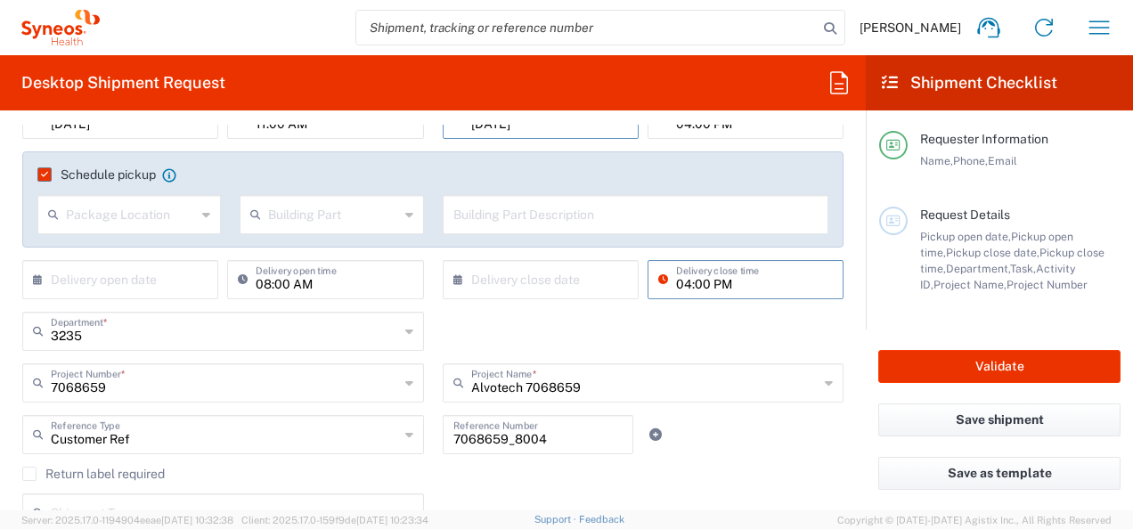
click at [676, 285] on input "04:00 PM" at bounding box center [754, 278] width 157 height 31
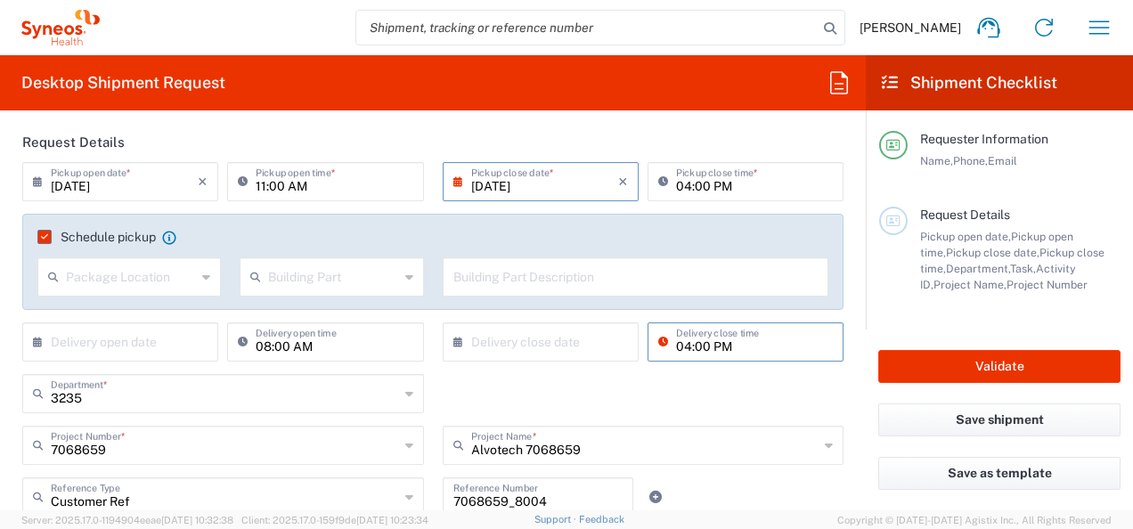
scroll to position [178, 0]
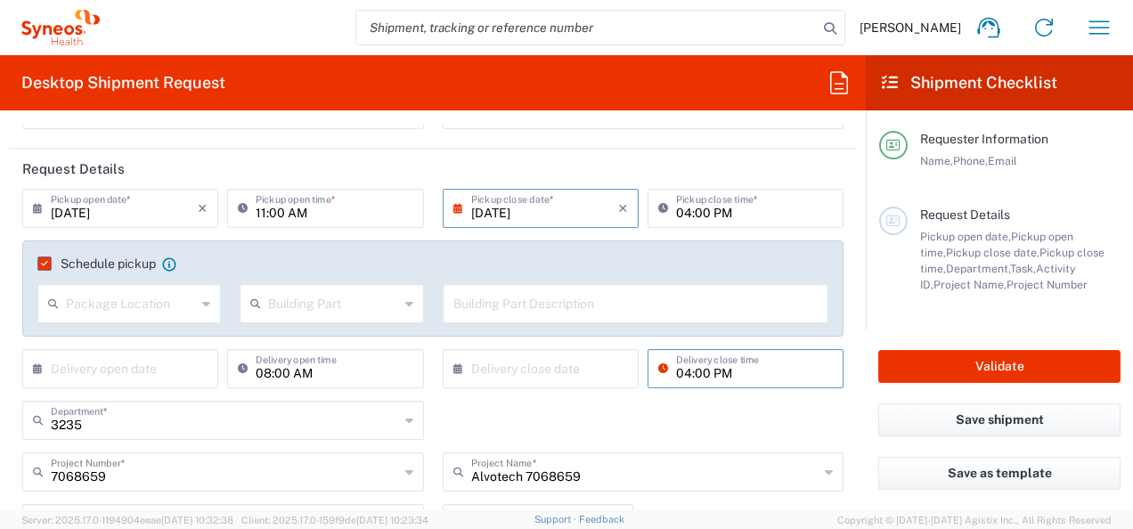
click at [676, 208] on input "04:00 PM" at bounding box center [754, 207] width 157 height 31
type input "03:00 PM"
click at [629, 170] on header "Request Details" at bounding box center [433, 169] width 848 height 40
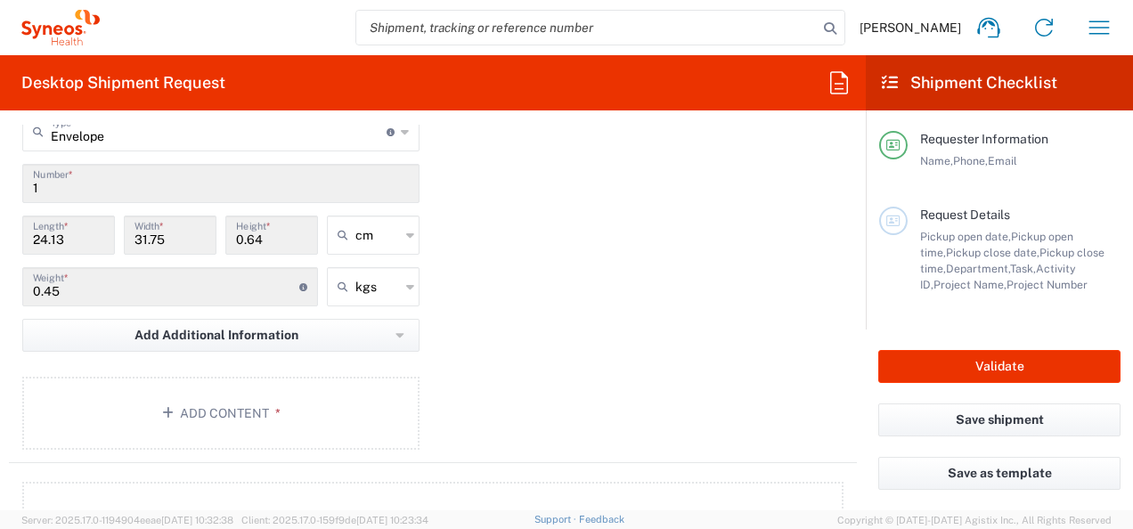
scroll to position [1871, 0]
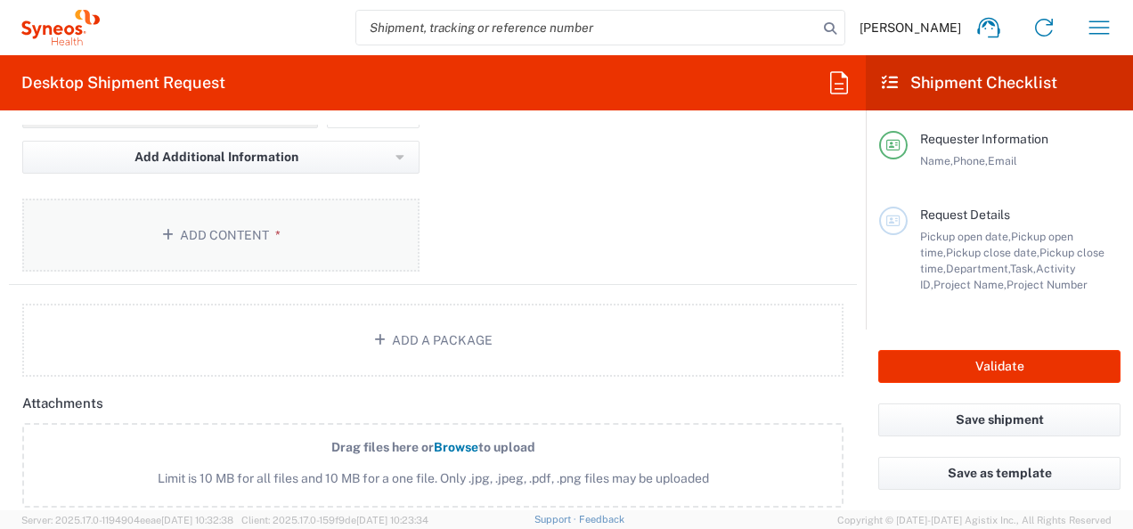
click at [241, 230] on button "Add Content *" at bounding box center [220, 235] width 397 height 73
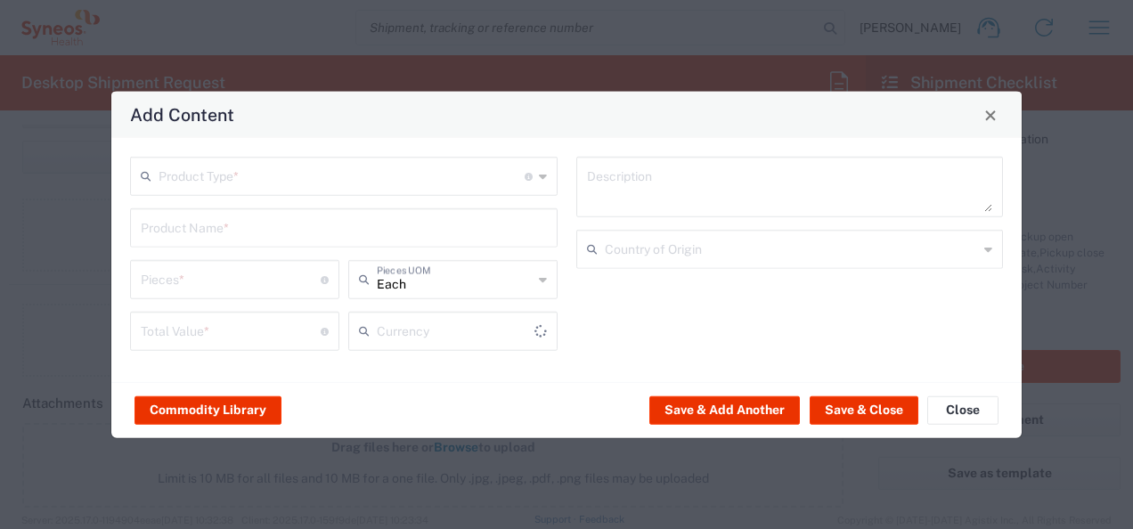
type input "US Dollar"
click at [214, 174] on input "text" at bounding box center [342, 174] width 366 height 31
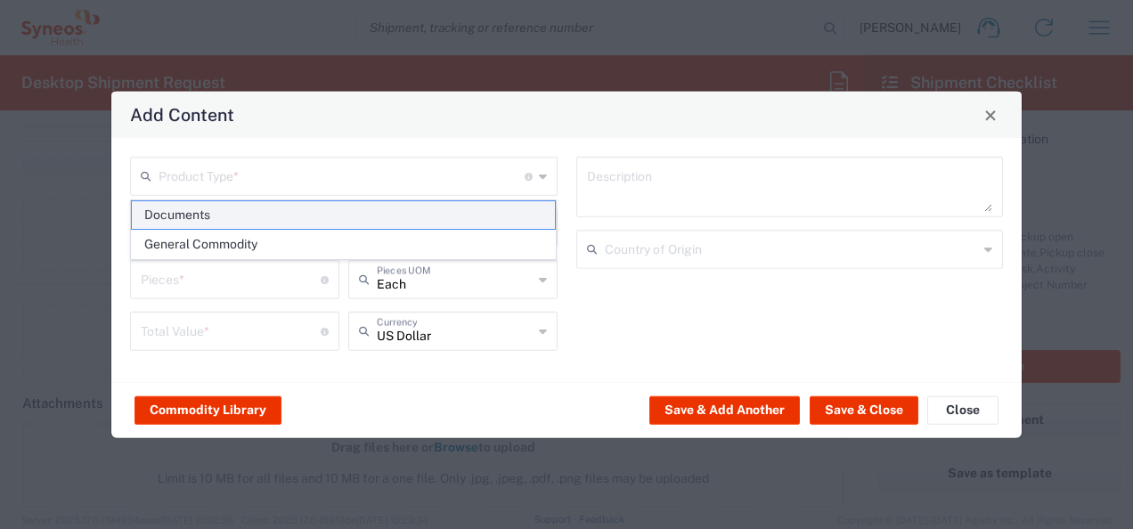
click at [188, 224] on span "Documents" at bounding box center [344, 215] width 424 height 28
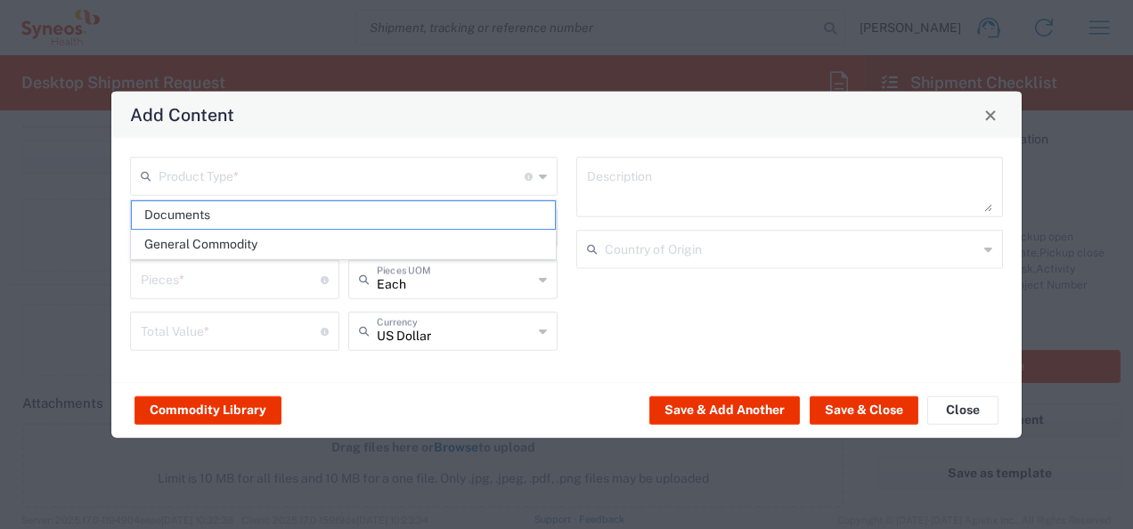
type input "Documents"
type input "1"
type textarea "Documents"
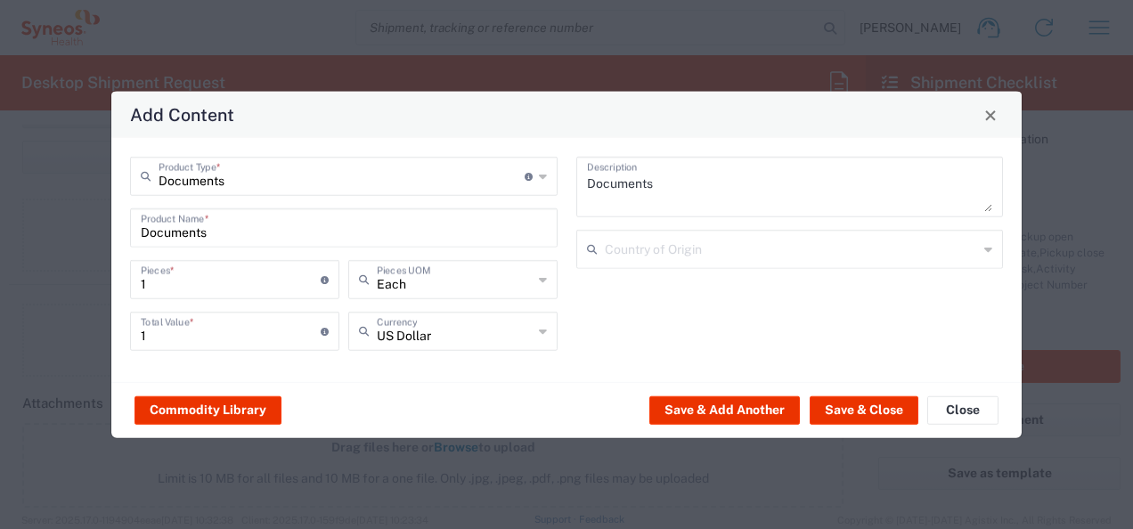
click at [534, 334] on div "US Dollar Currency" at bounding box center [452, 331] width 209 height 39
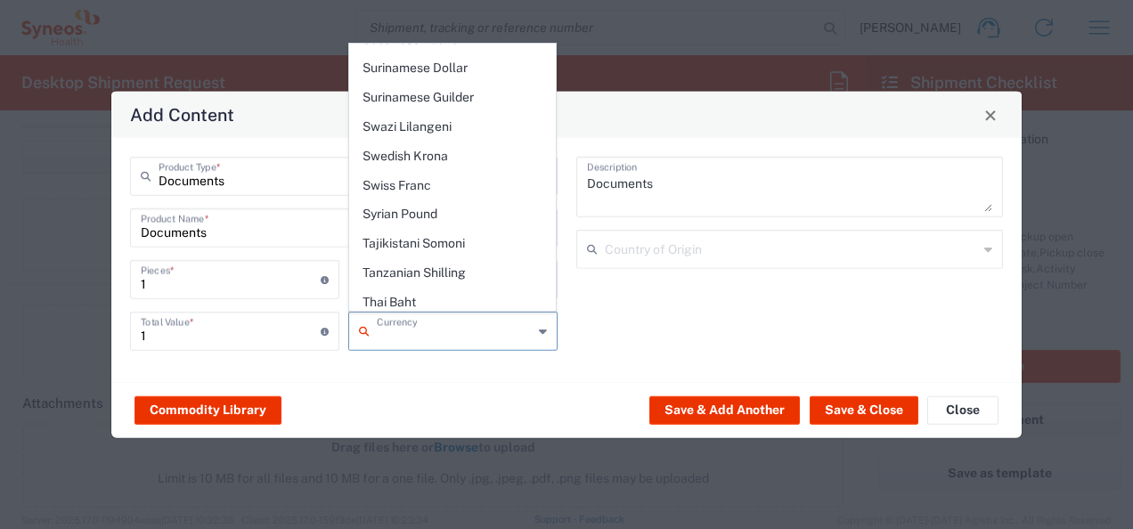
scroll to position [4365, 0]
click at [407, 433] on span "Ukrainian Hryvnia" at bounding box center [453, 447] width 206 height 28
type input "Ukrainian Hryvnia"
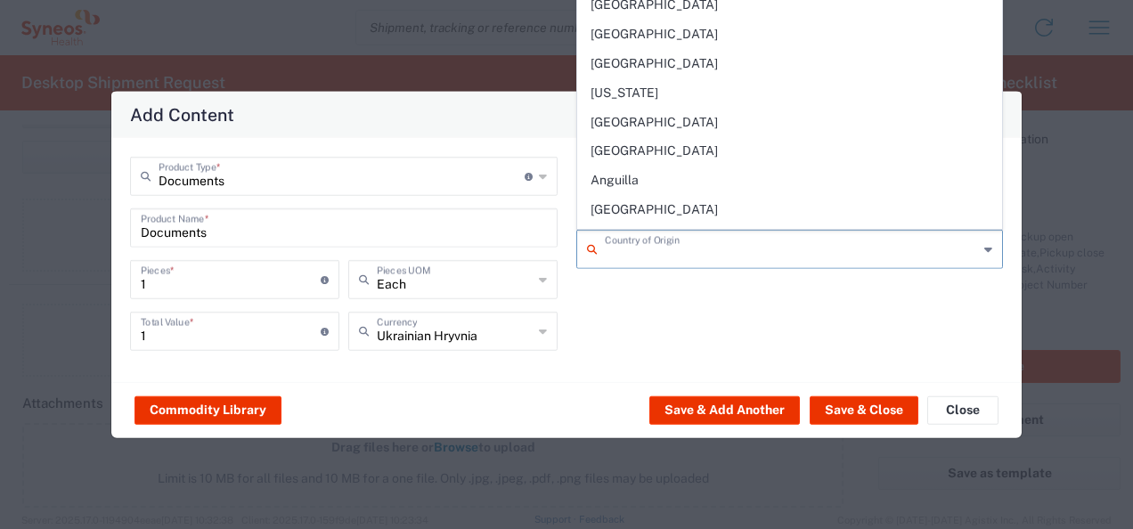
click at [709, 251] on input "text" at bounding box center [792, 247] width 374 height 31
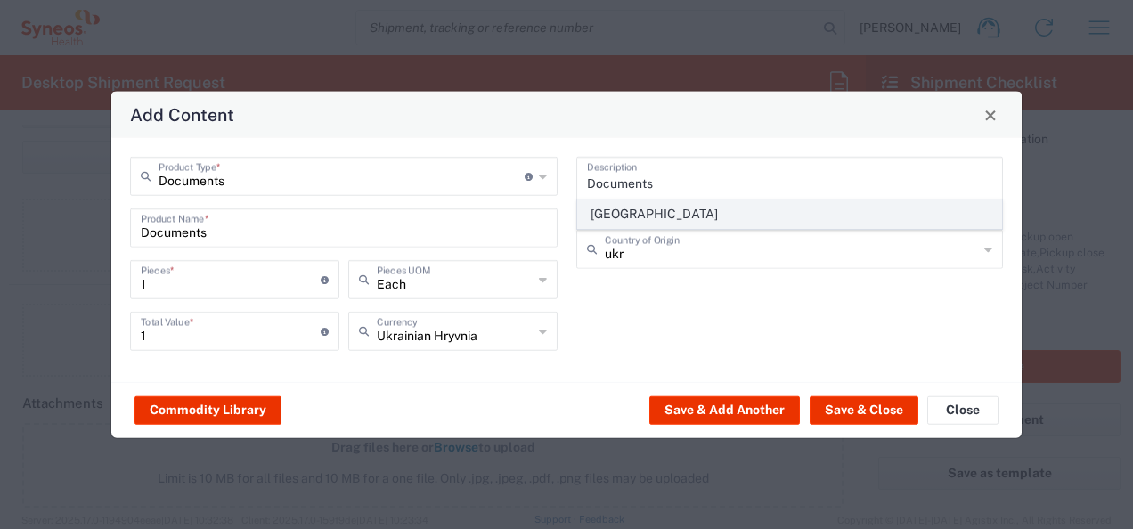
click at [594, 218] on span "[GEOGRAPHIC_DATA]" at bounding box center [790, 214] width 424 height 28
type input "[GEOGRAPHIC_DATA]"
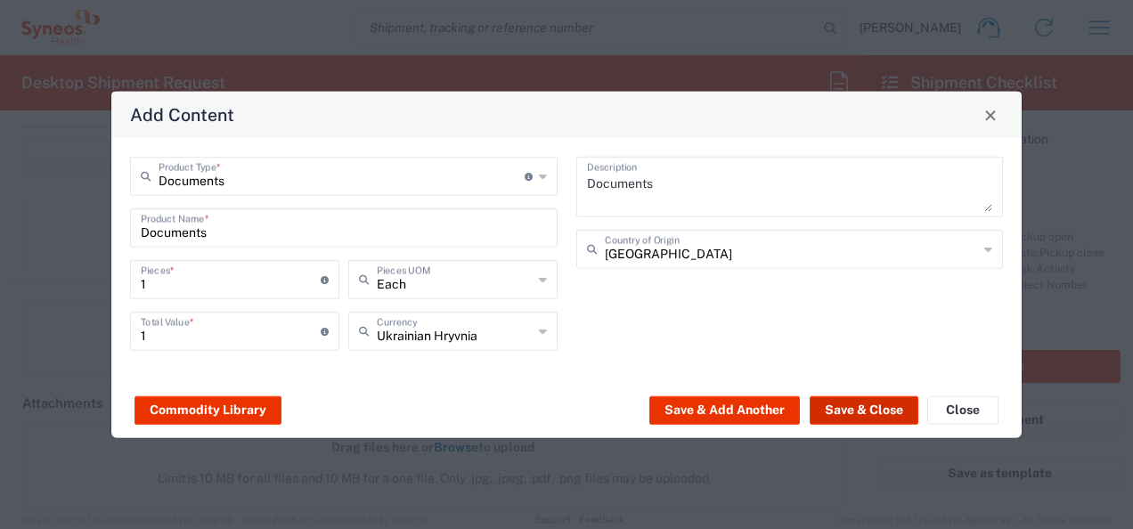
click at [836, 409] on button "Save & Close" at bounding box center [864, 410] width 109 height 29
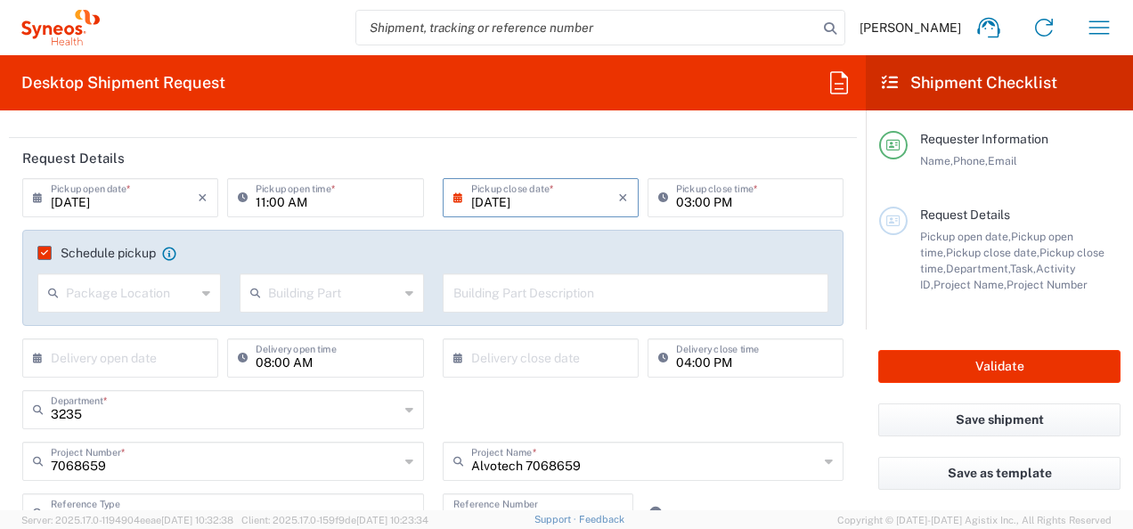
scroll to position [89, 0]
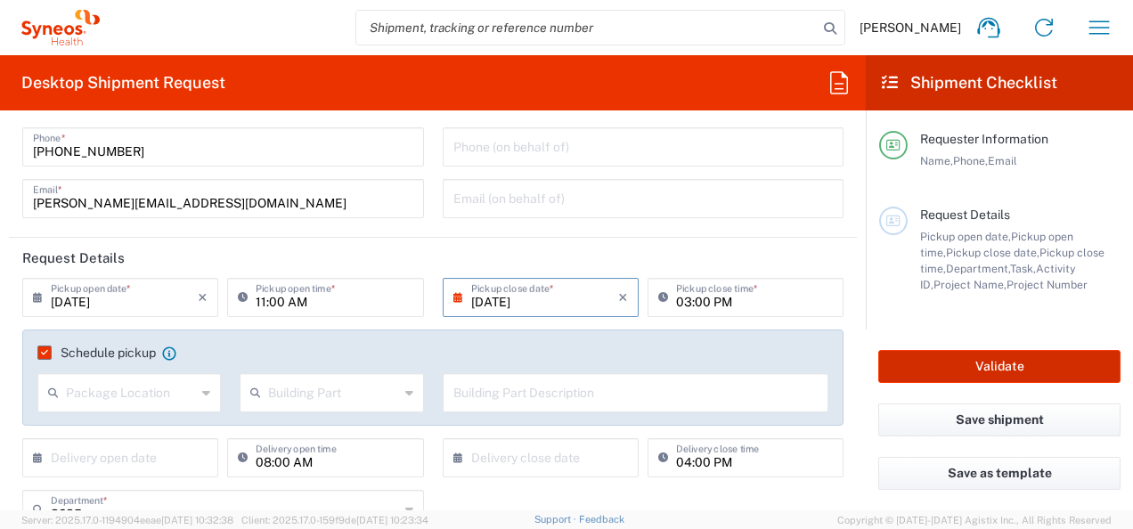
click at [975, 371] on button "Validate" at bounding box center [999, 366] width 242 height 33
type input "7068659"
